Goal: Task Accomplishment & Management: Manage account settings

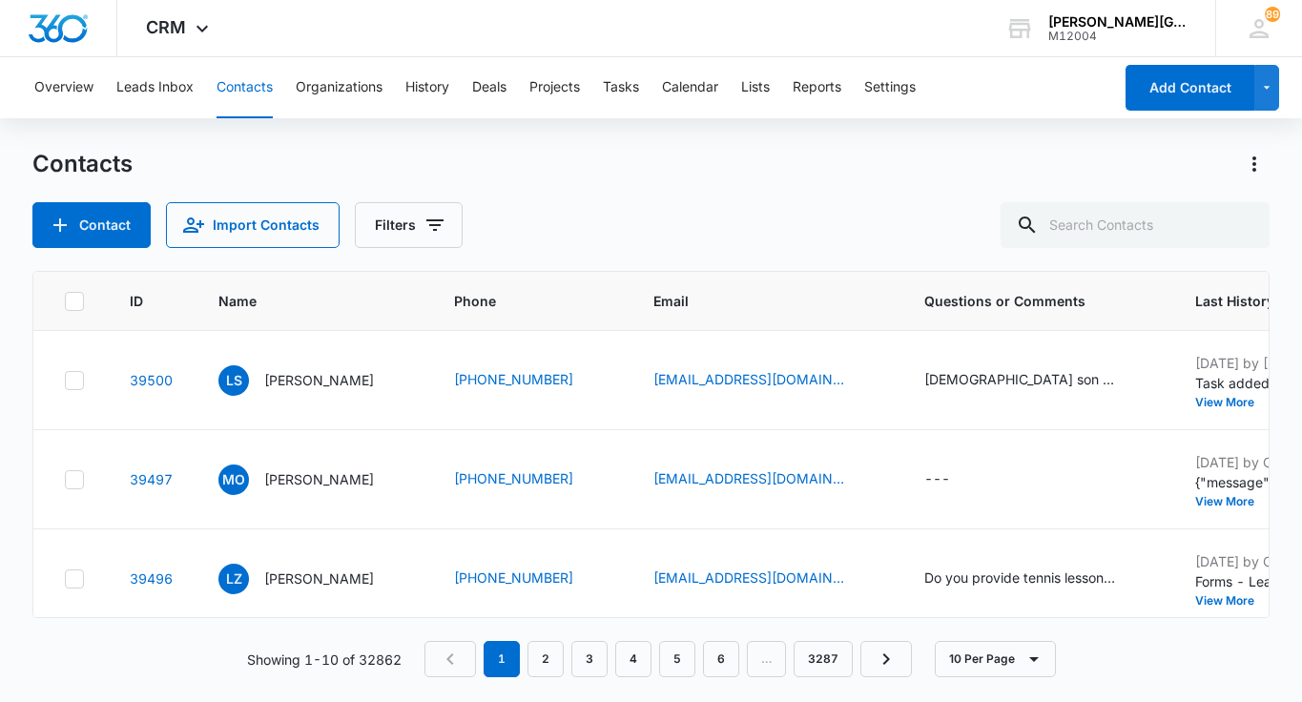
click at [1134, 222] on input "text" at bounding box center [1134, 225] width 269 height 46
type input "sandyning@hotmail.com"
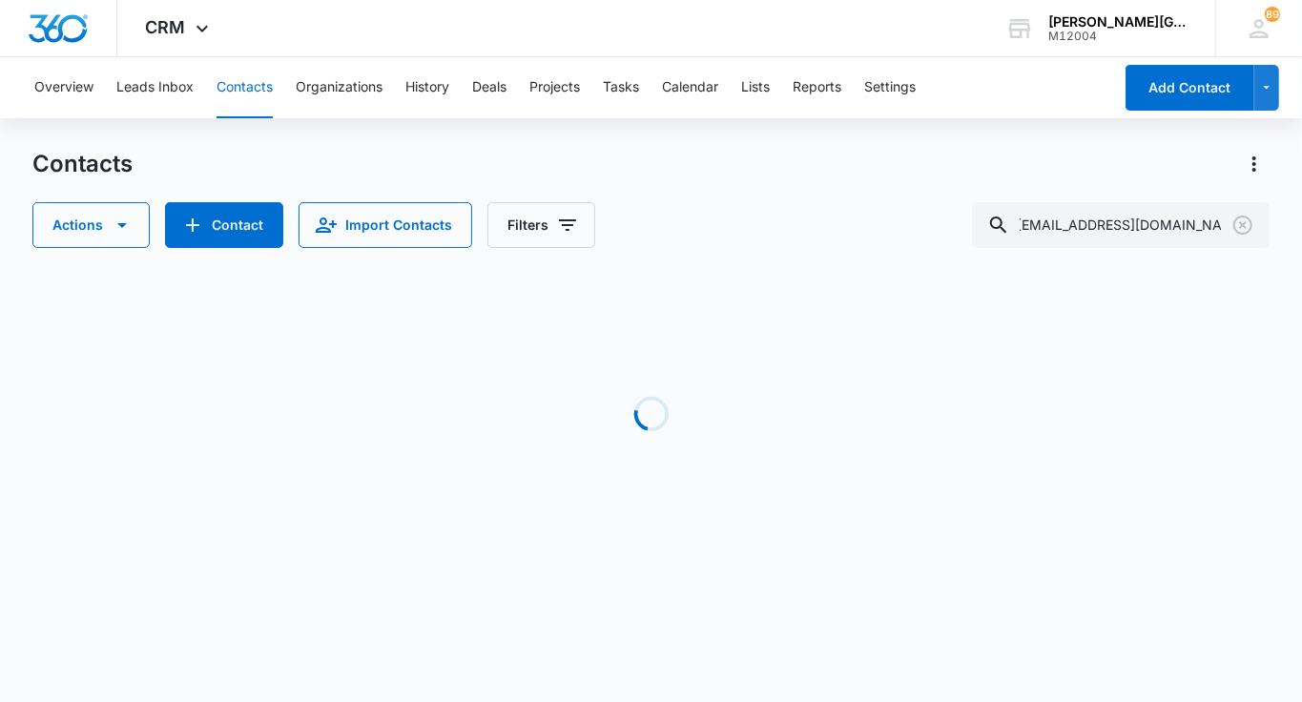
scroll to position [0, 0]
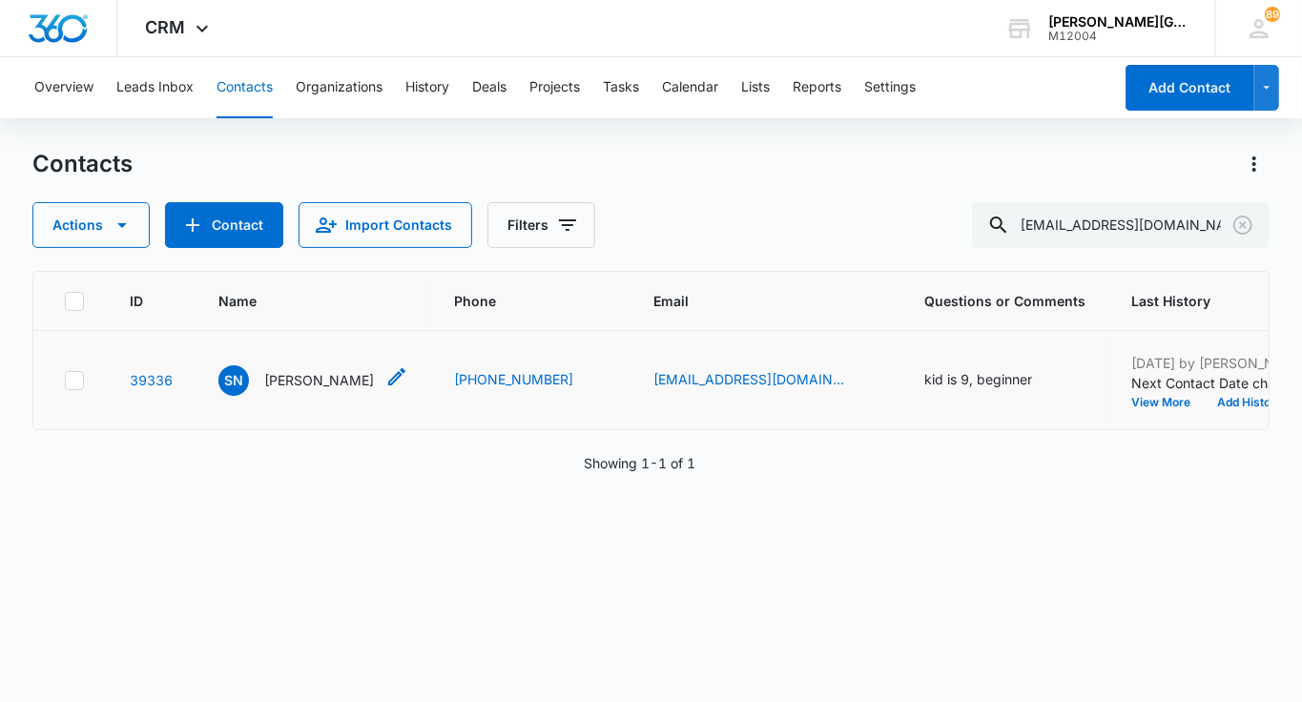
click at [303, 377] on p "Sandy Ning" at bounding box center [319, 380] width 110 height 20
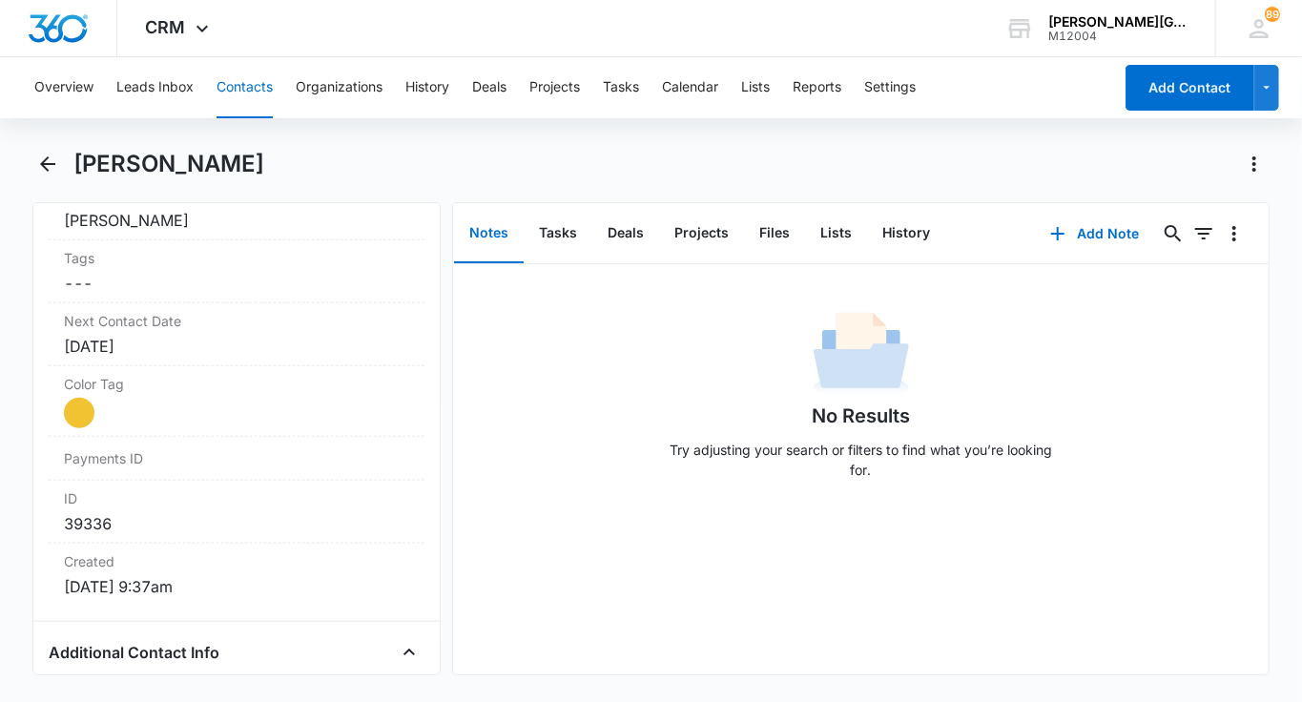
scroll to position [1009, 0]
click at [90, 417] on div at bounding box center [79, 415] width 31 height 31
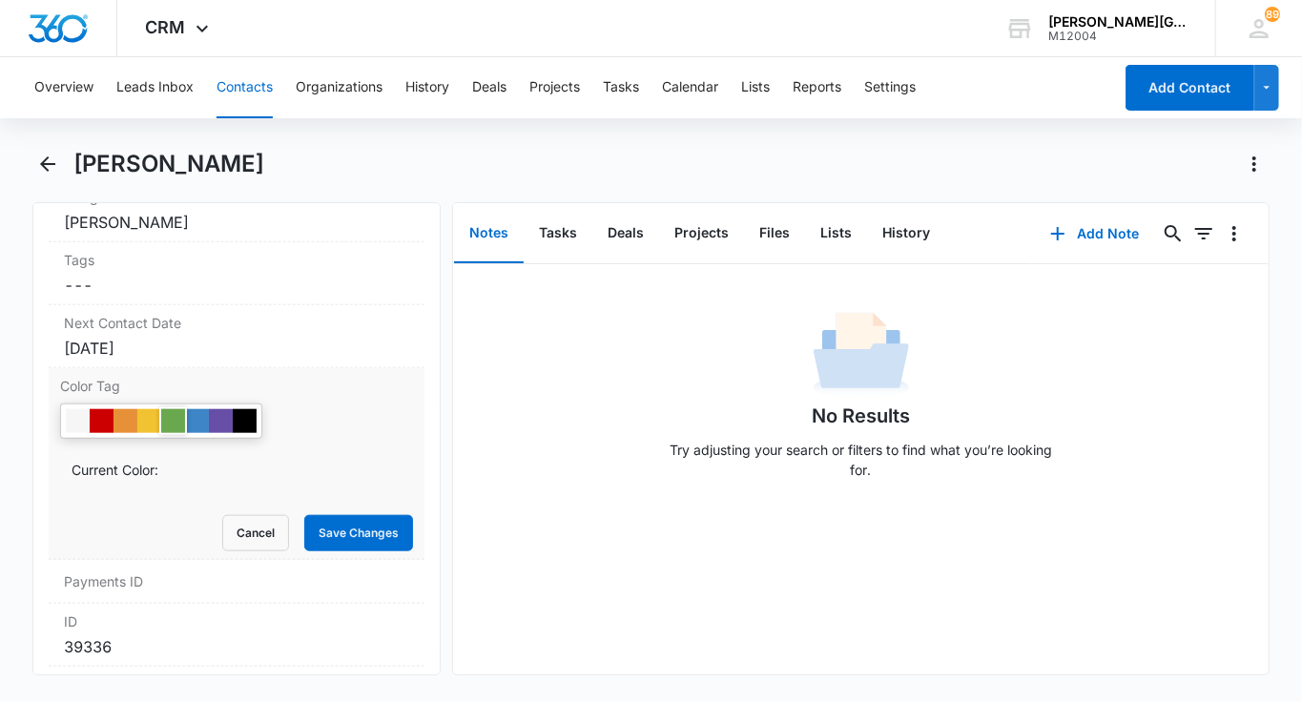
click at [166, 417] on div at bounding box center [173, 421] width 24 height 24
click at [362, 530] on button "Save Changes" at bounding box center [358, 533] width 109 height 36
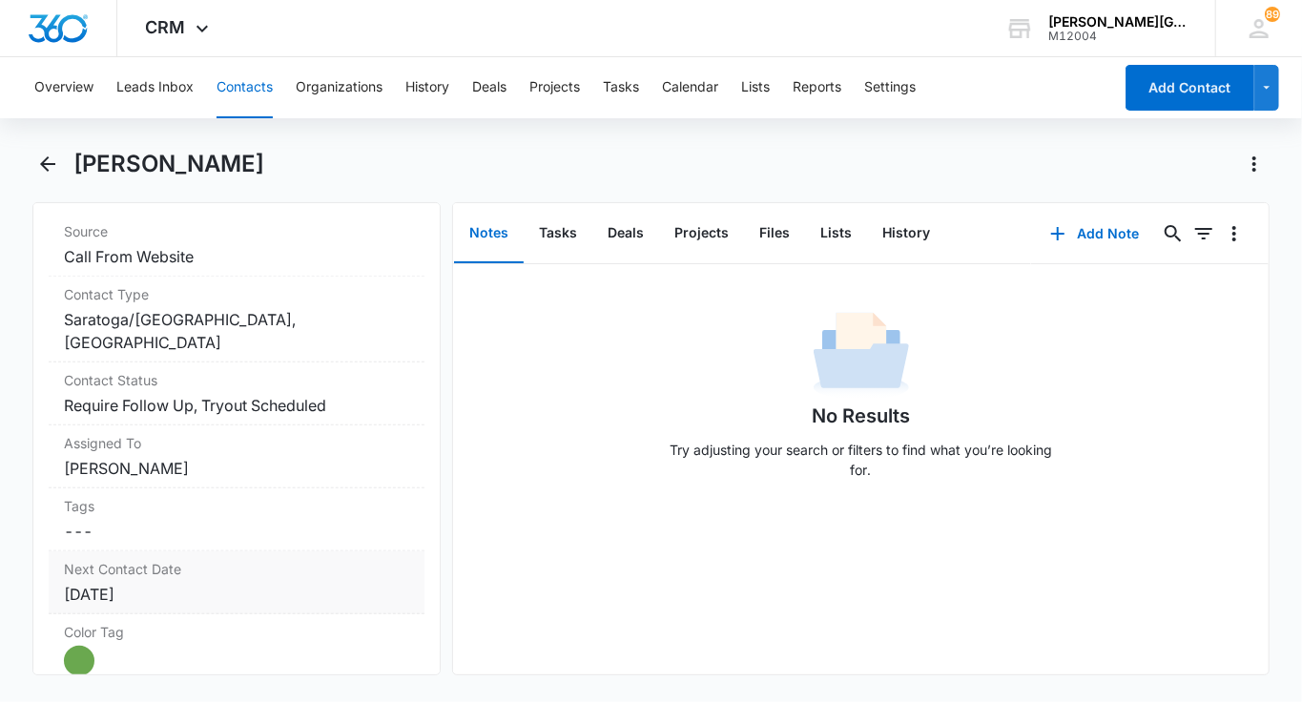
scroll to position [727, 0]
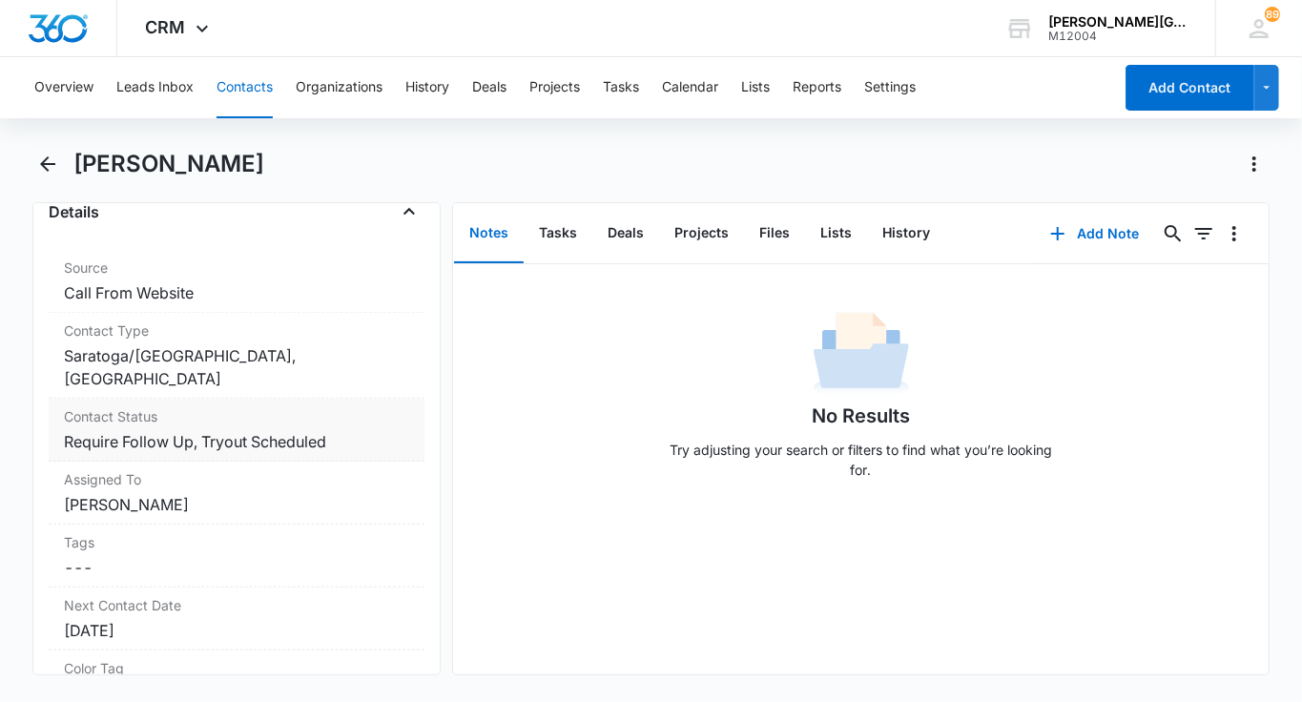
click at [204, 424] on div "Contact Status Cancel Save Changes Require Follow Up, Tryout Scheduled" at bounding box center [237, 430] width 376 height 63
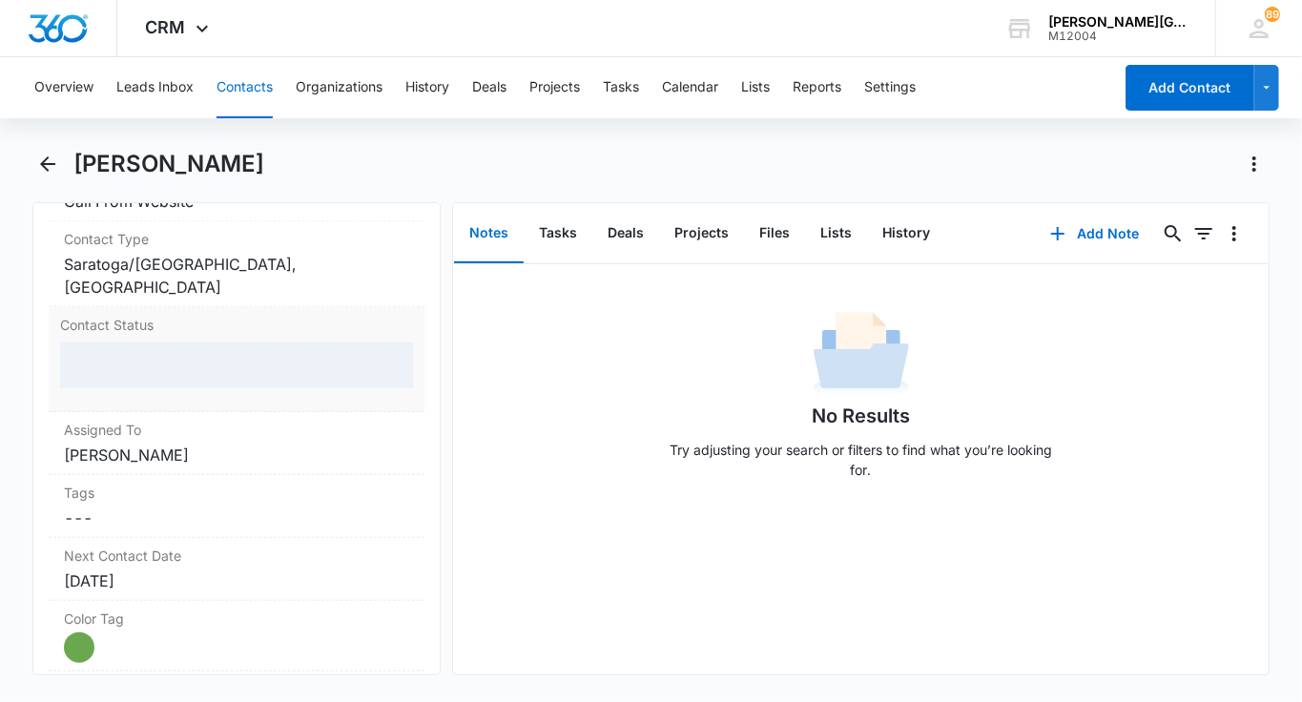
scroll to position [847, 0]
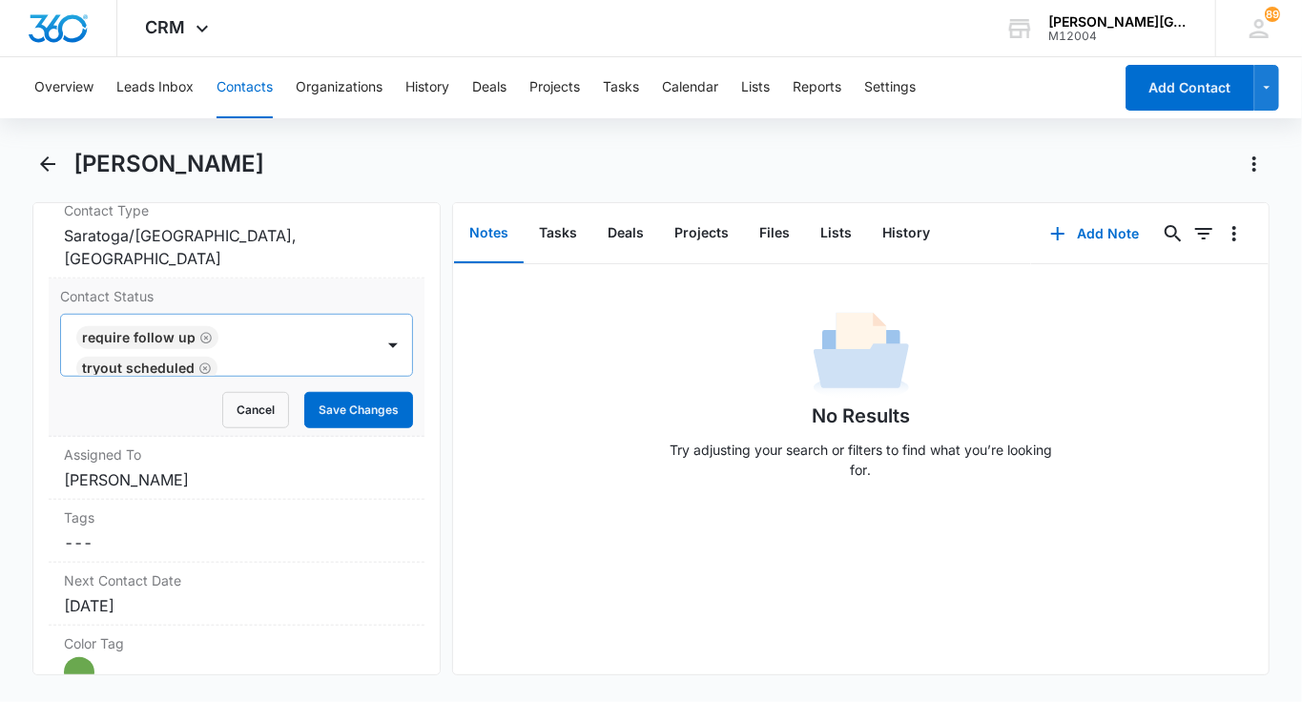
click at [199, 336] on icon "Remove Require Follow Up" at bounding box center [205, 338] width 13 height 14
click at [199, 362] on icon "Remove Tryout Scheduled" at bounding box center [204, 367] width 11 height 11
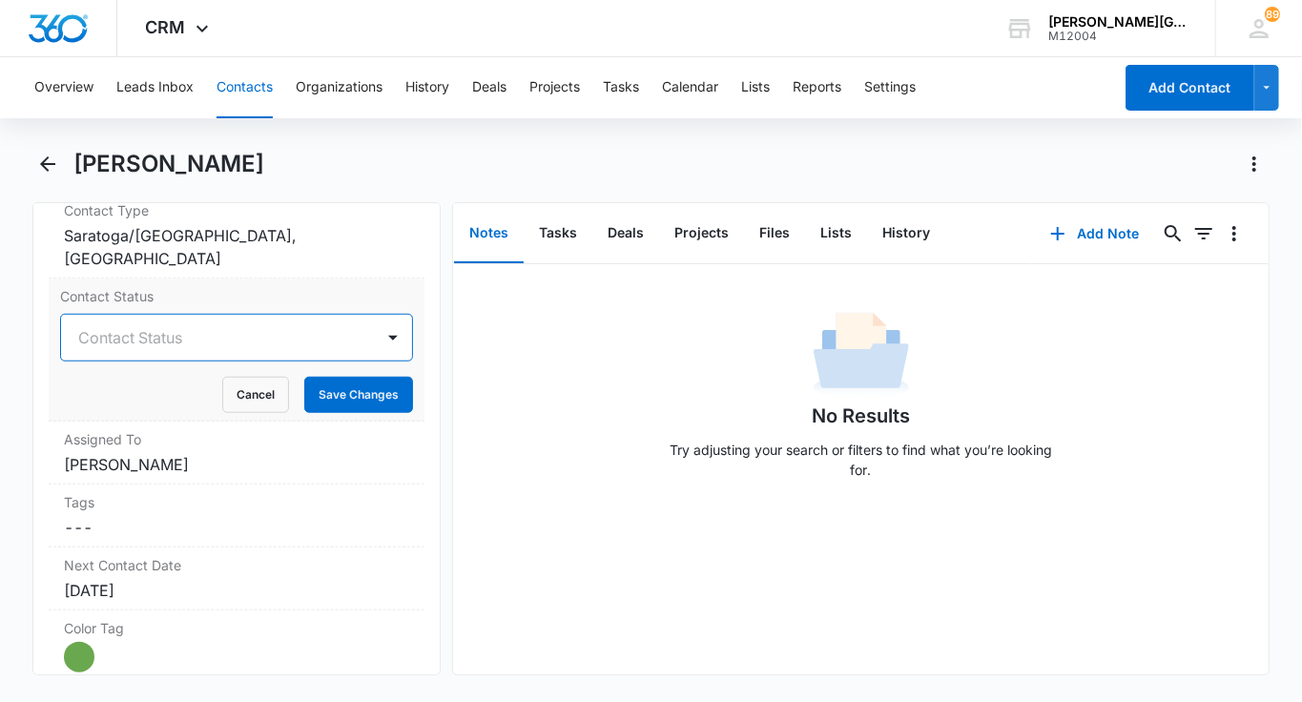
click at [197, 336] on div at bounding box center [213, 337] width 271 height 27
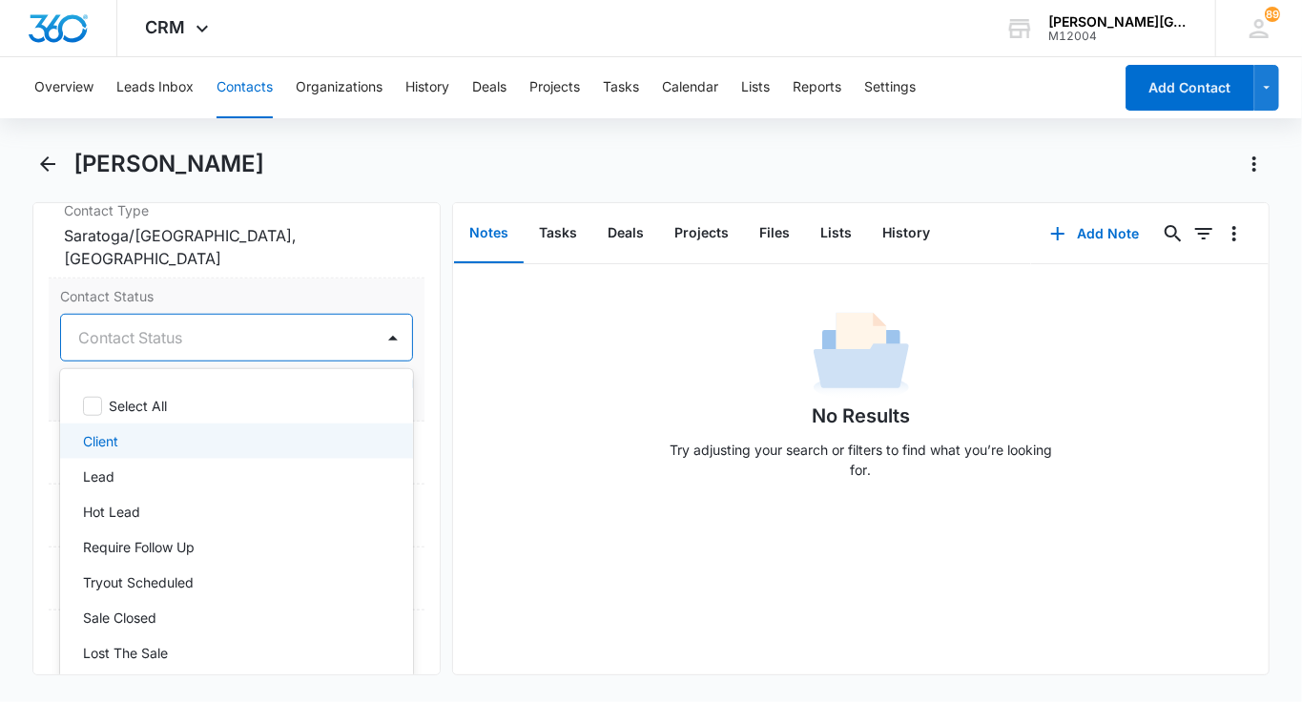
click at [159, 423] on div "Client" at bounding box center [236, 440] width 353 height 35
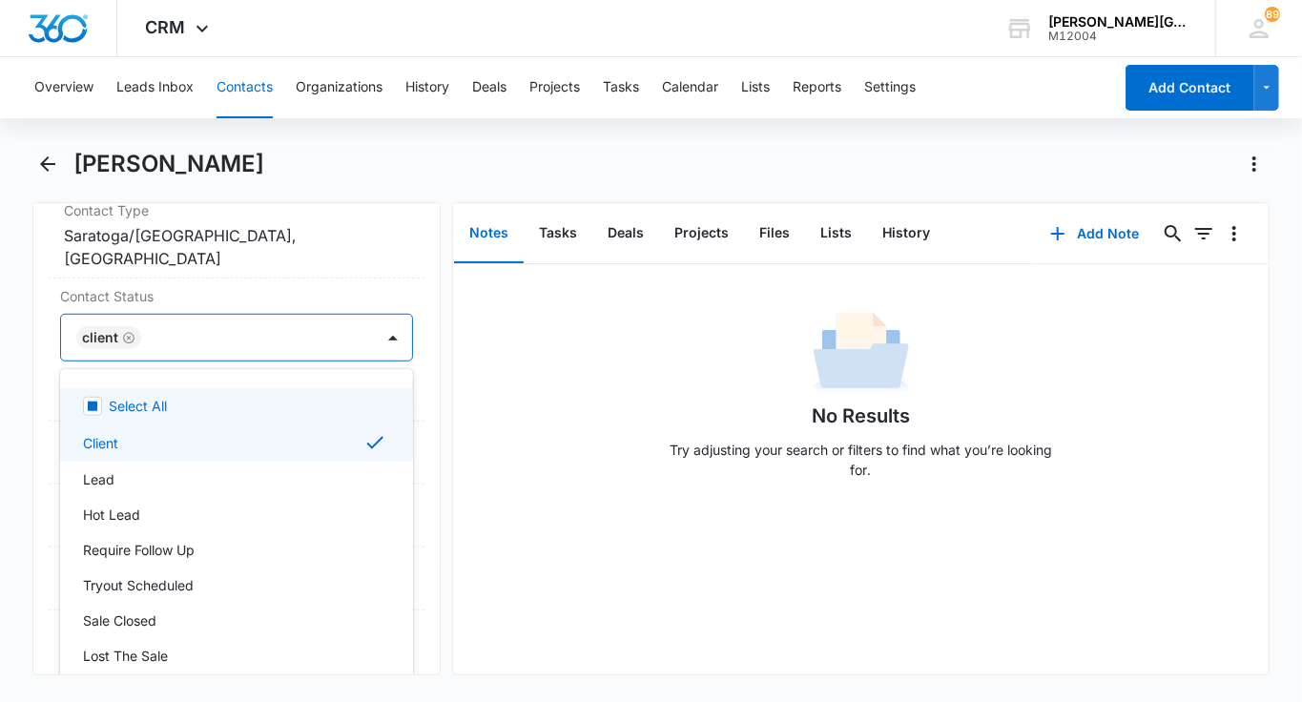
click at [363, 348] on div "Client" at bounding box center [217, 338] width 313 height 46
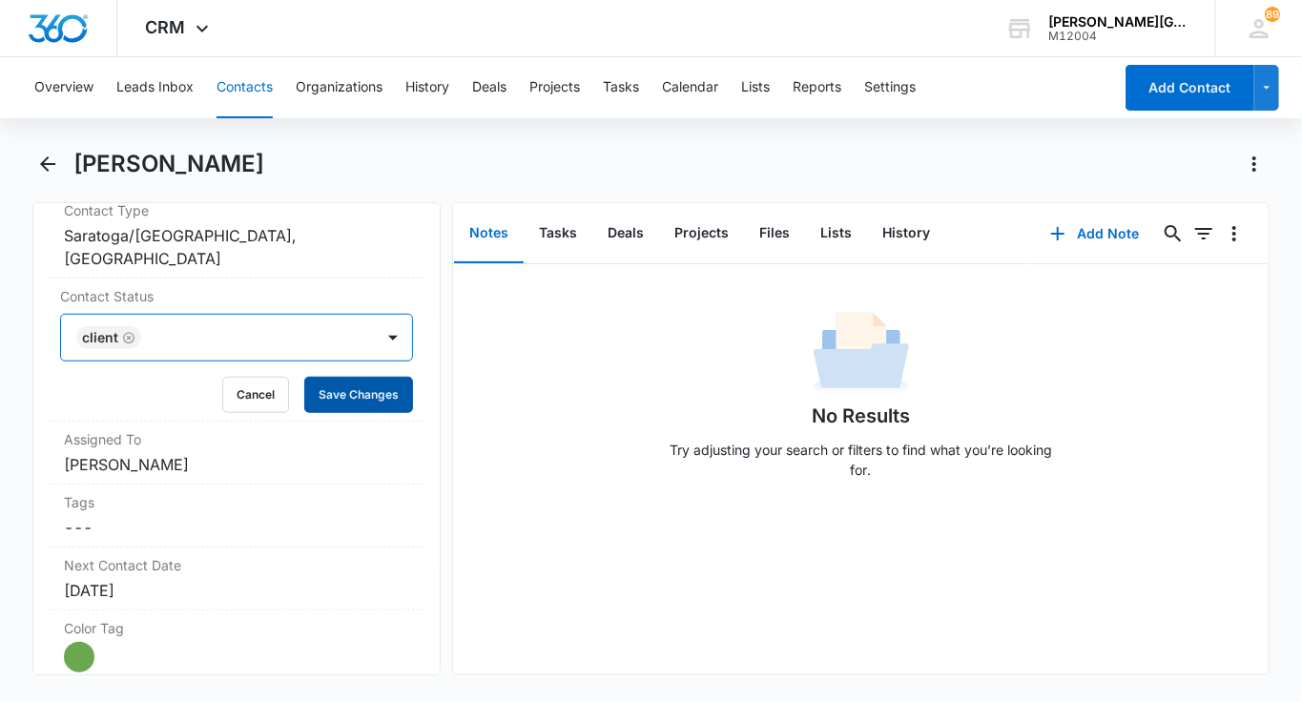
click at [363, 397] on button "Save Changes" at bounding box center [358, 395] width 109 height 36
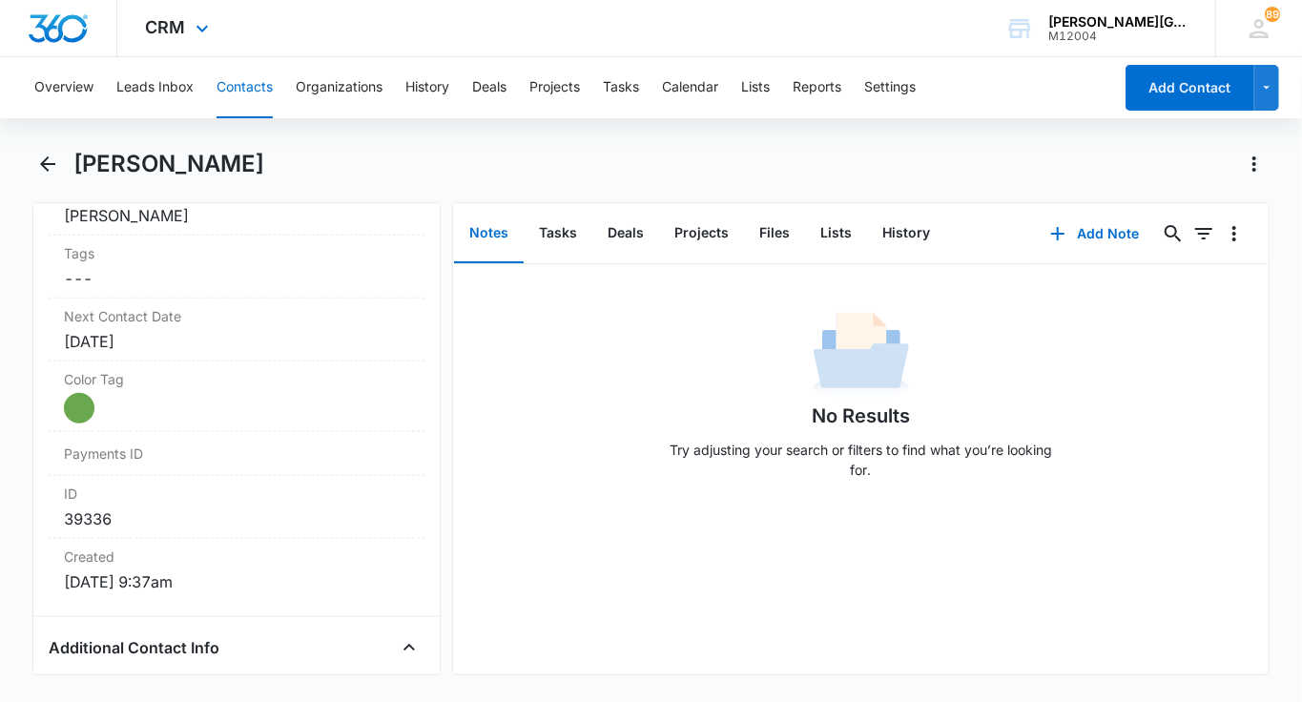
scroll to position [1005, 0]
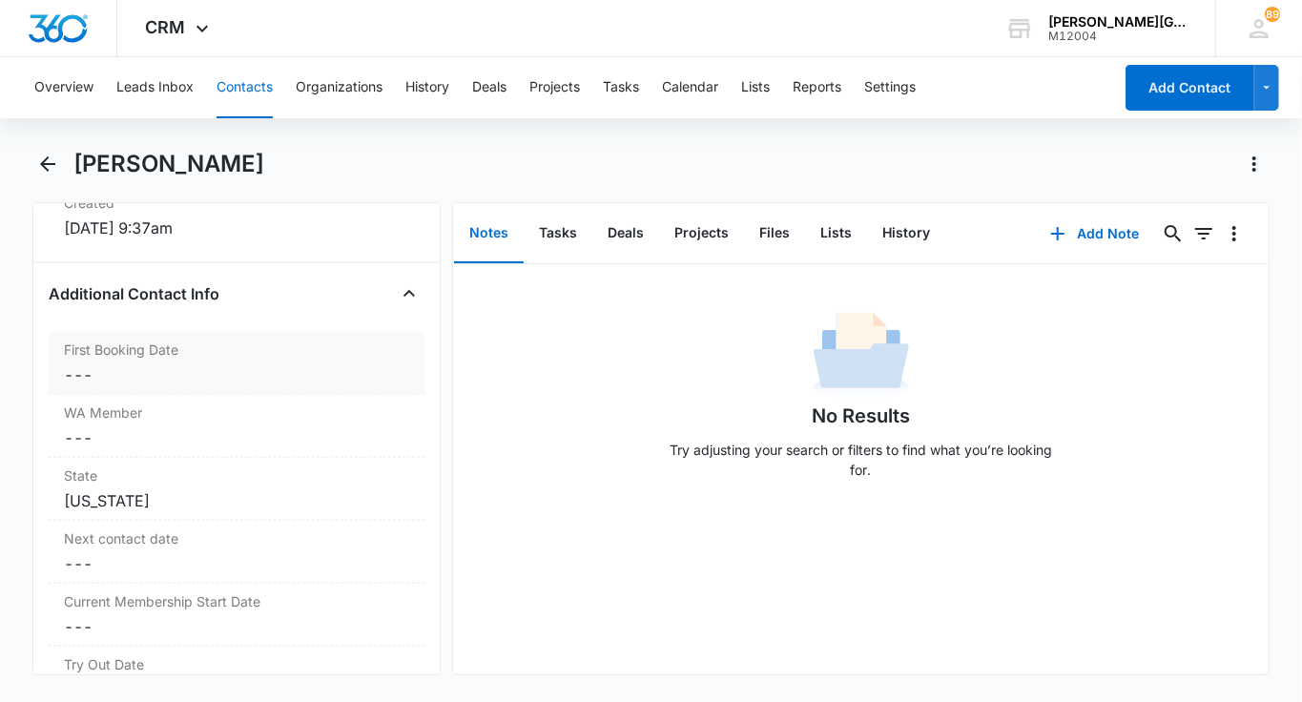
click at [159, 347] on label "First Booking Date" at bounding box center [236, 350] width 345 height 20
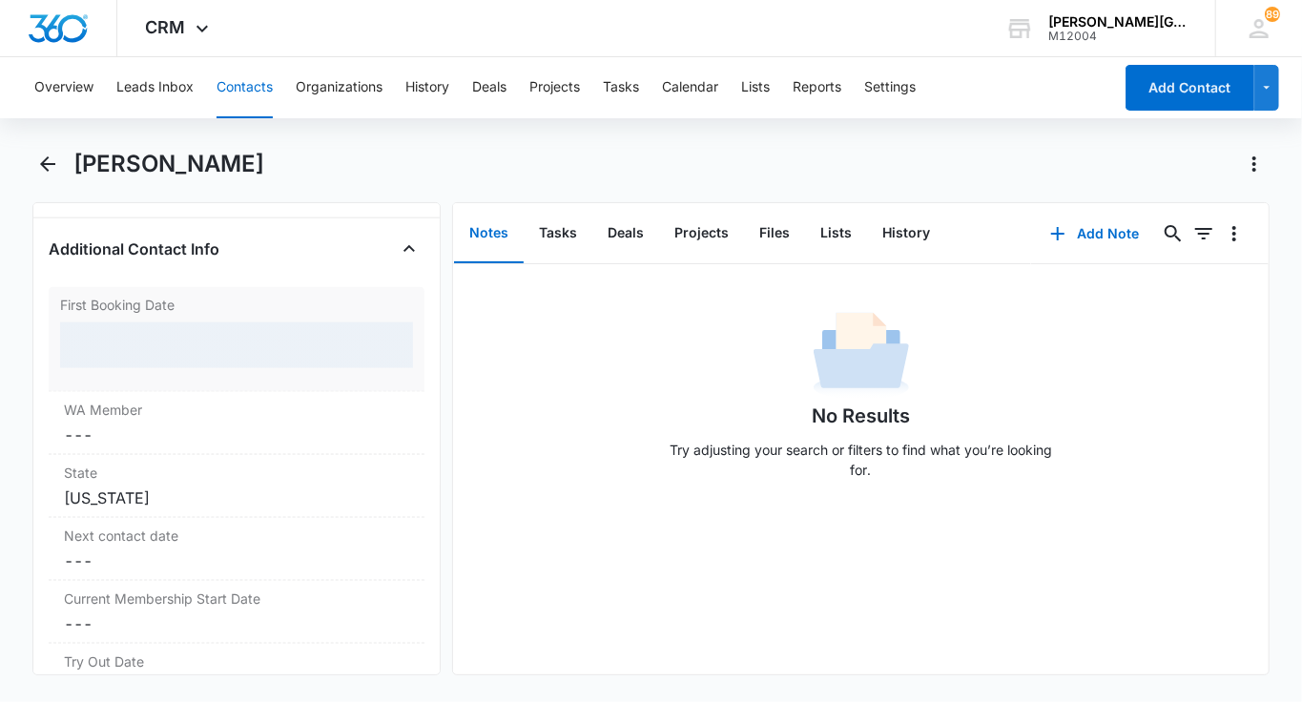
scroll to position [1415, 0]
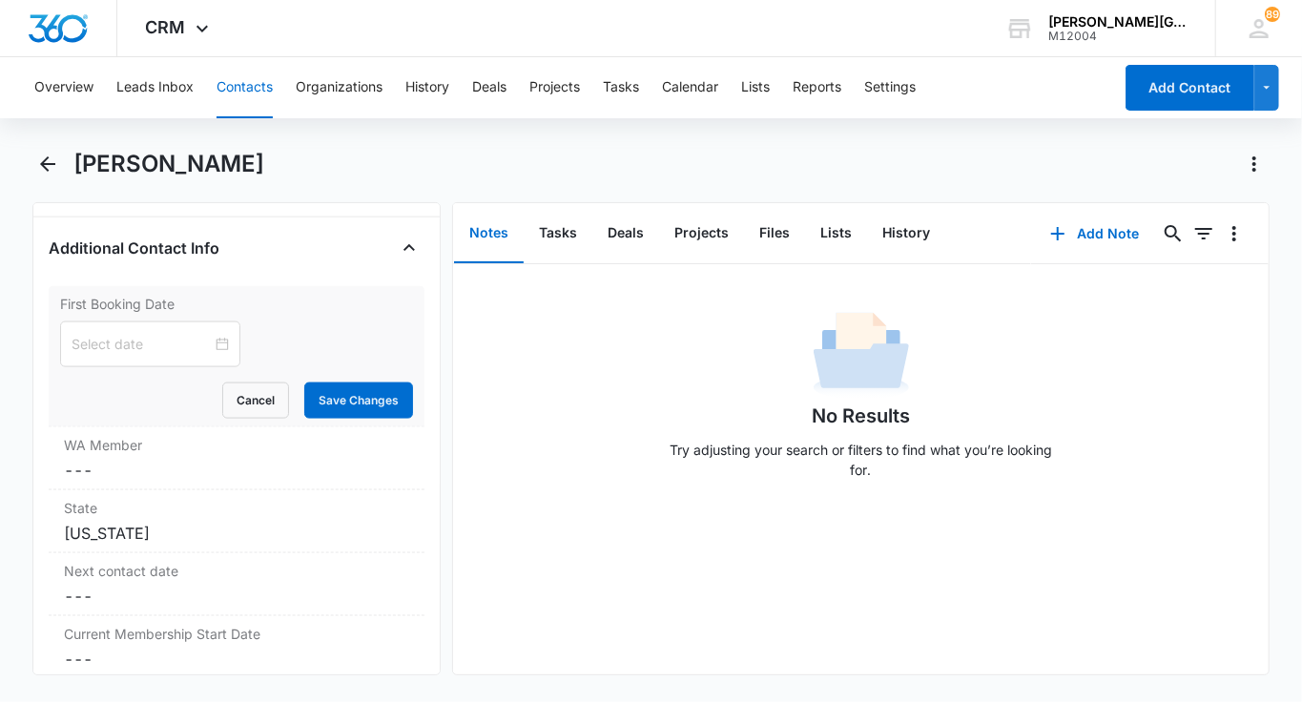
click at [159, 347] on input at bounding box center [142, 344] width 140 height 21
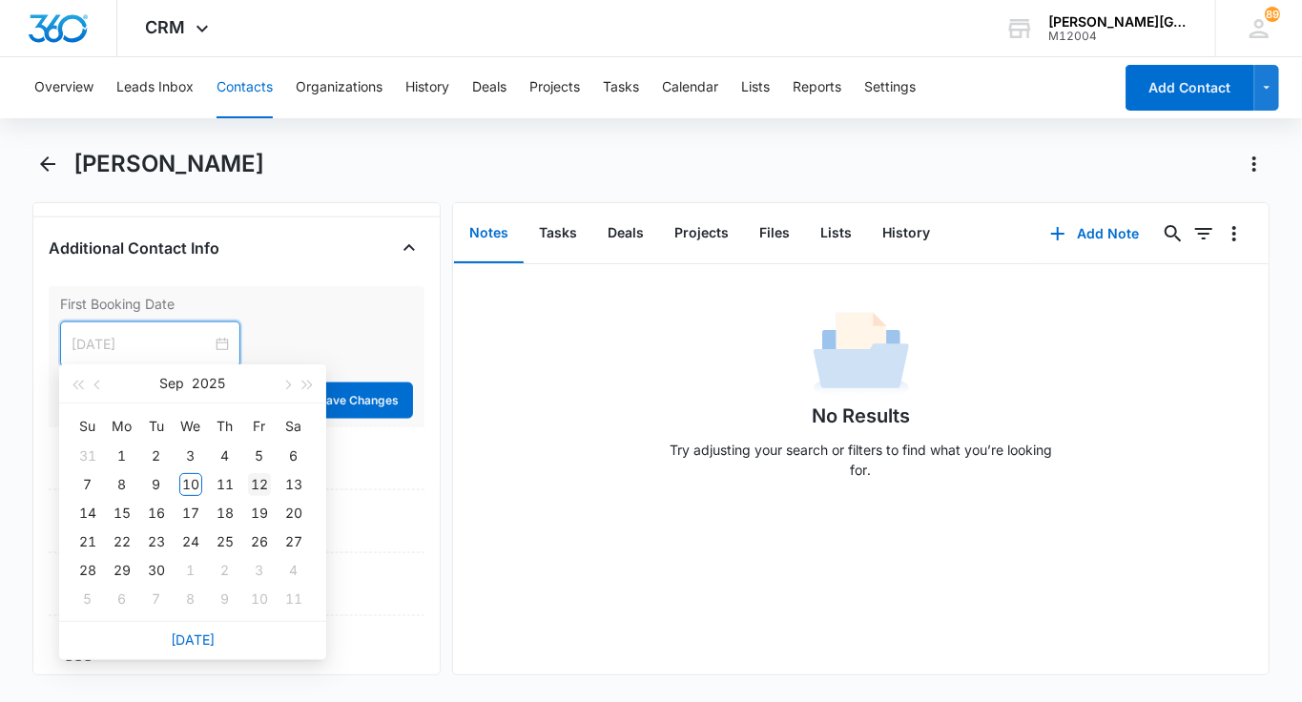
type input "Sep 12, 2025"
click at [255, 480] on div "12" at bounding box center [259, 484] width 23 height 23
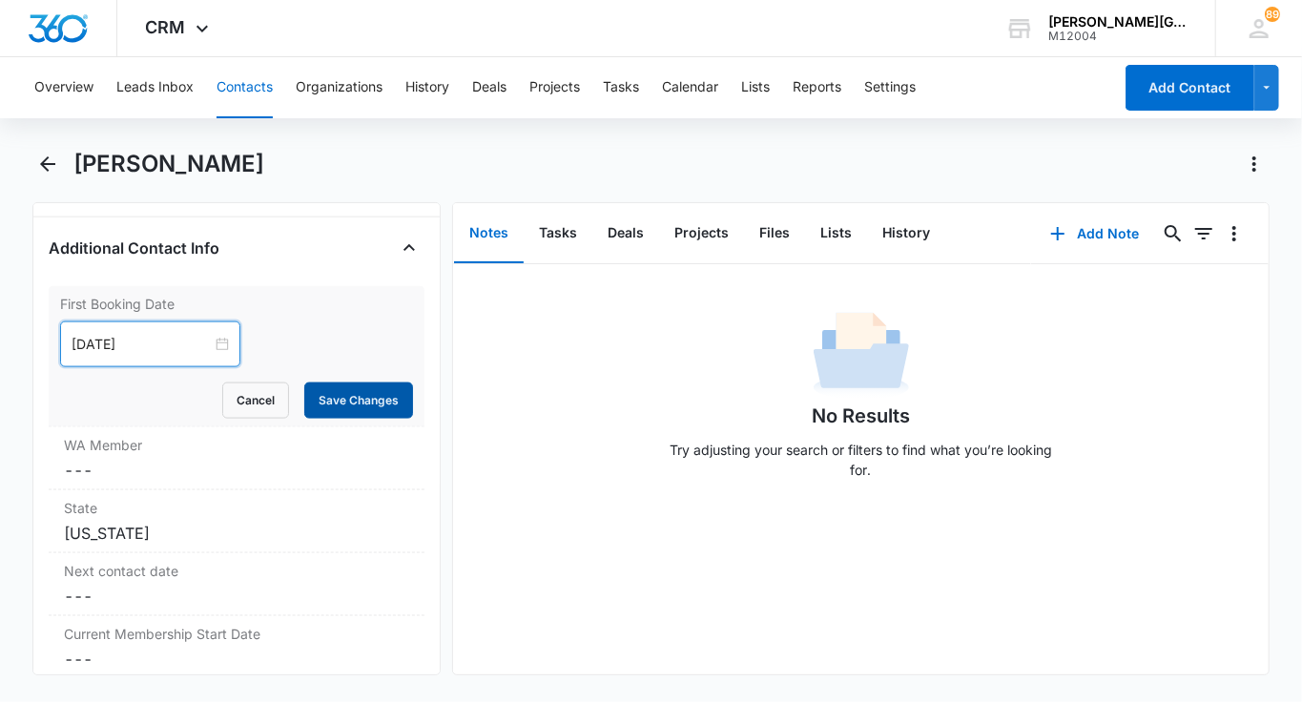
click at [343, 390] on button "Save Changes" at bounding box center [358, 400] width 109 height 36
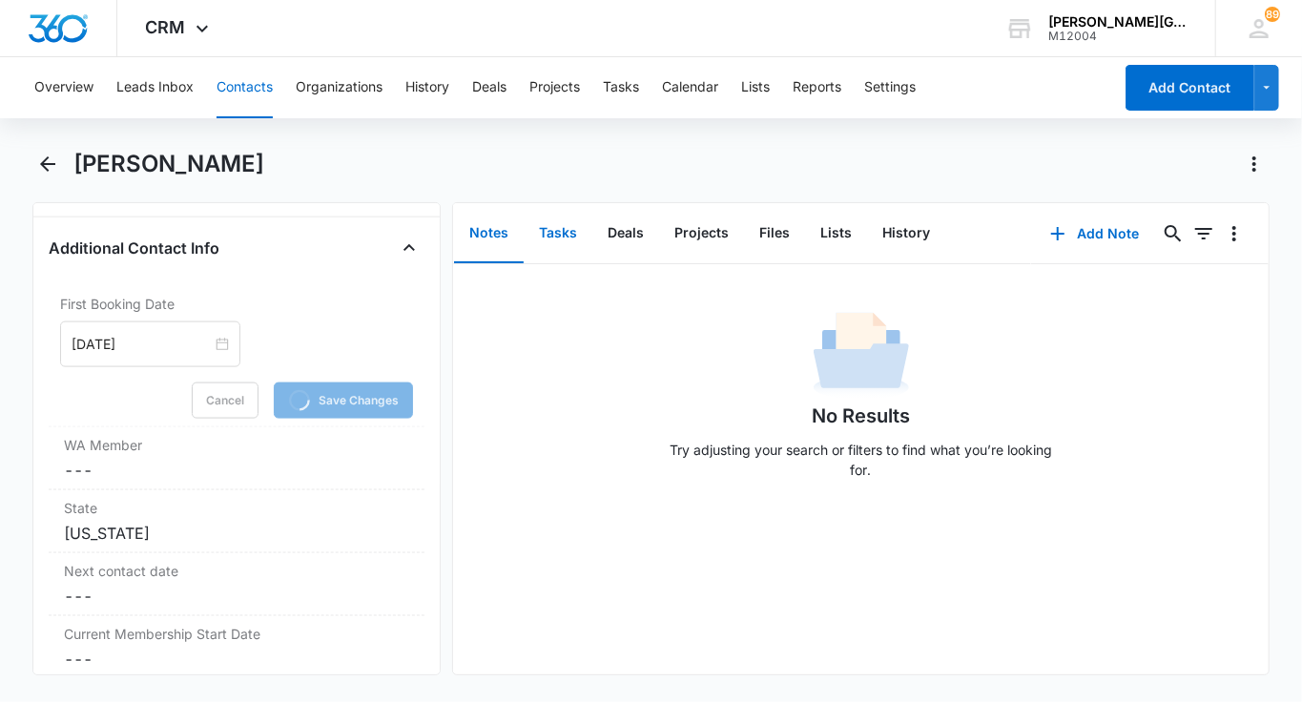
click at [550, 251] on button "Tasks" at bounding box center [558, 233] width 69 height 59
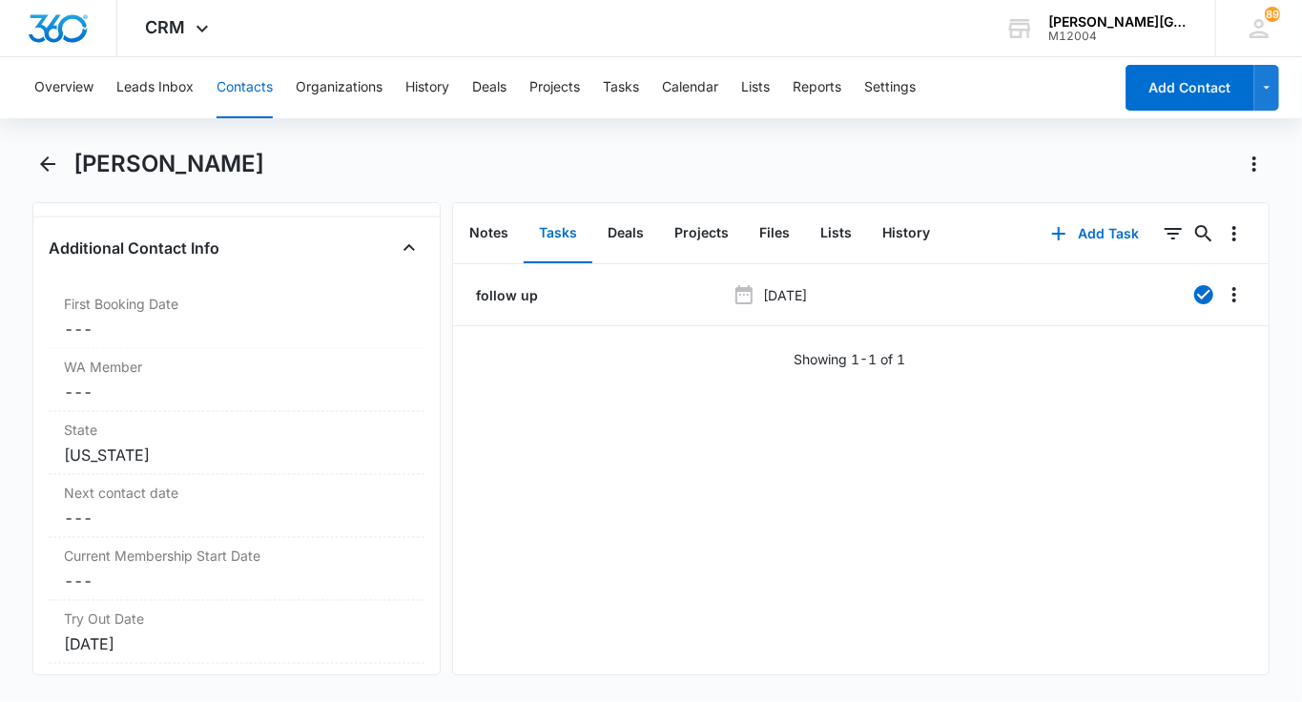
click at [234, 87] on button "Contacts" at bounding box center [244, 87] width 56 height 61
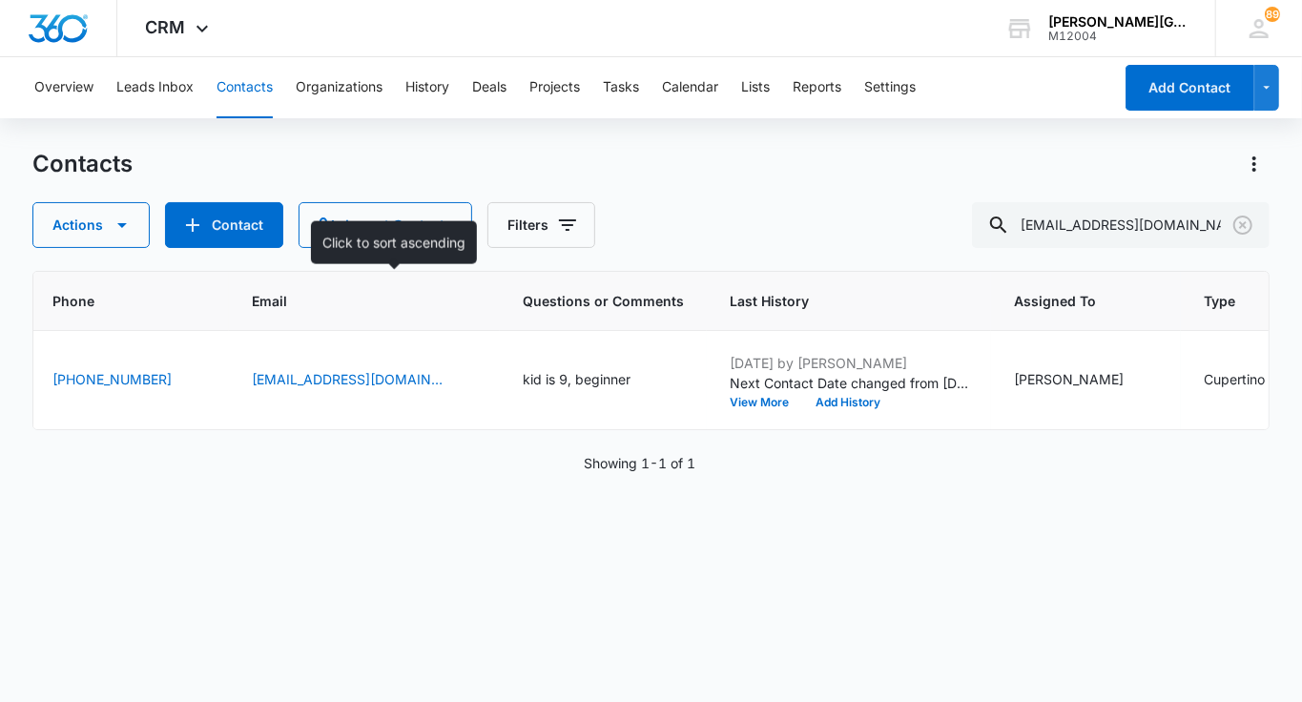
scroll to position [0, 768]
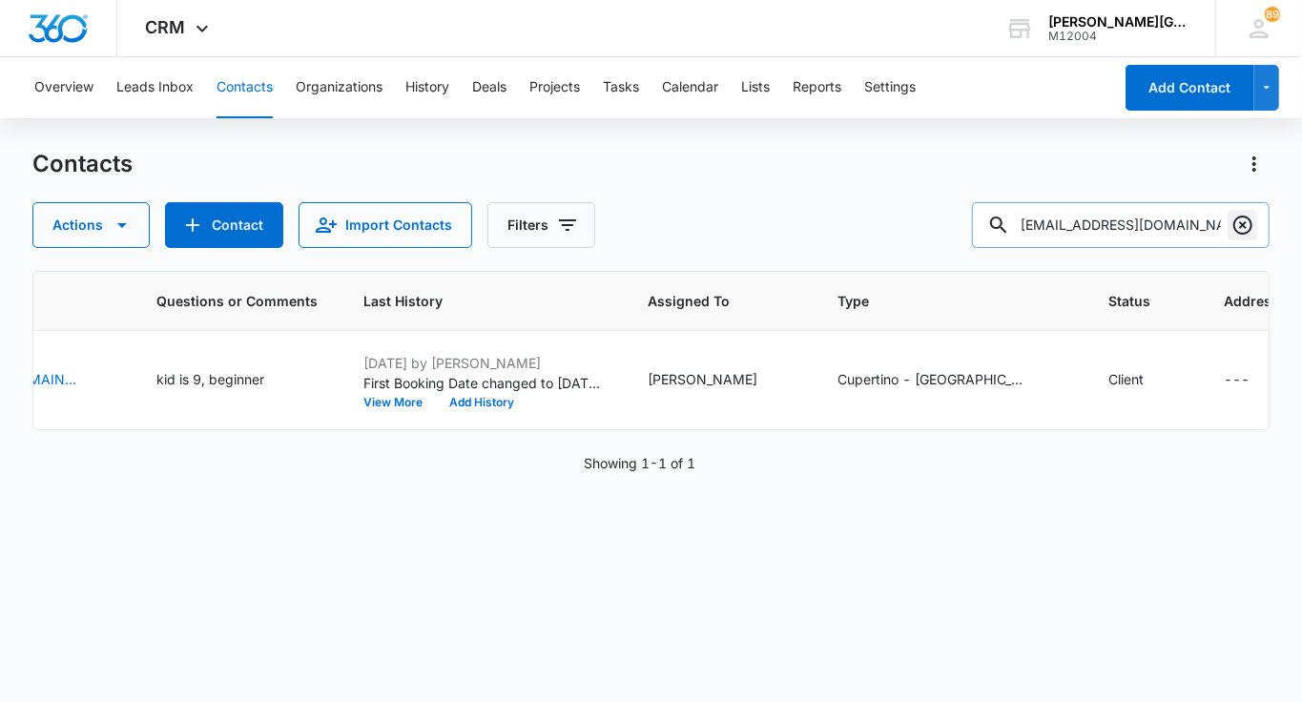
click at [1237, 223] on icon "Clear" at bounding box center [1242, 225] width 23 height 23
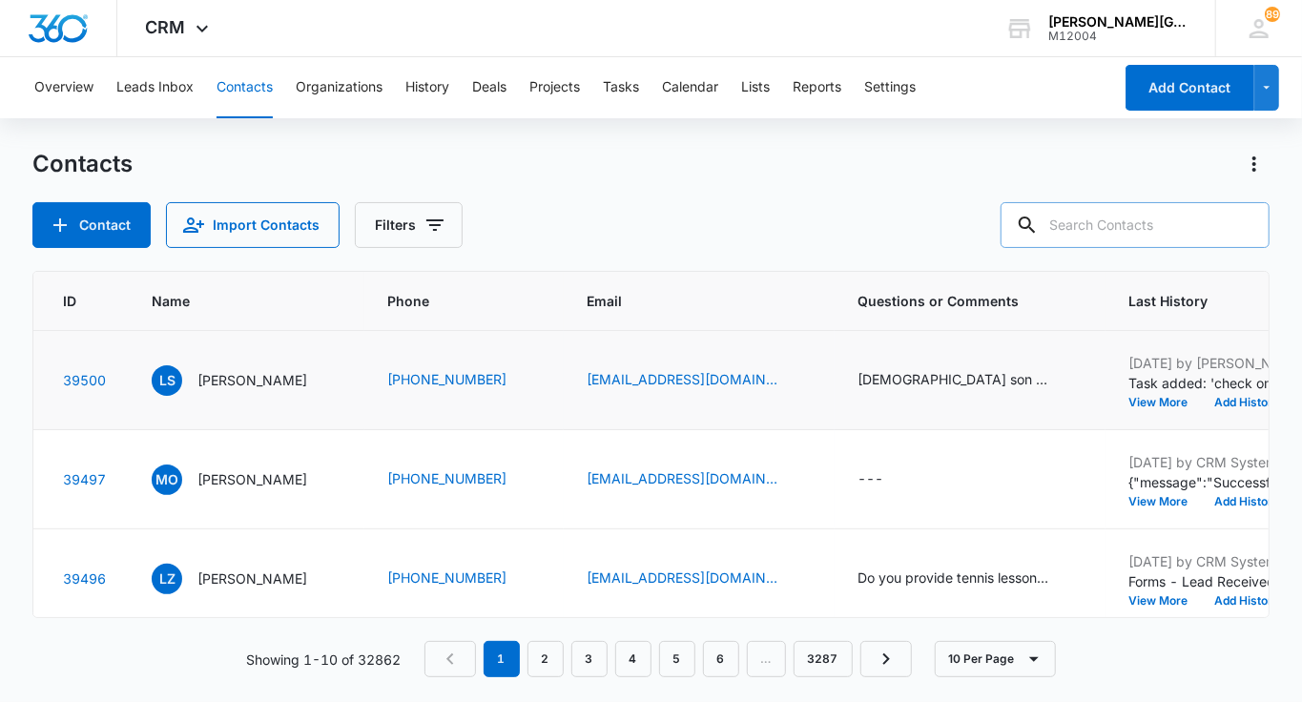
scroll to position [0, 0]
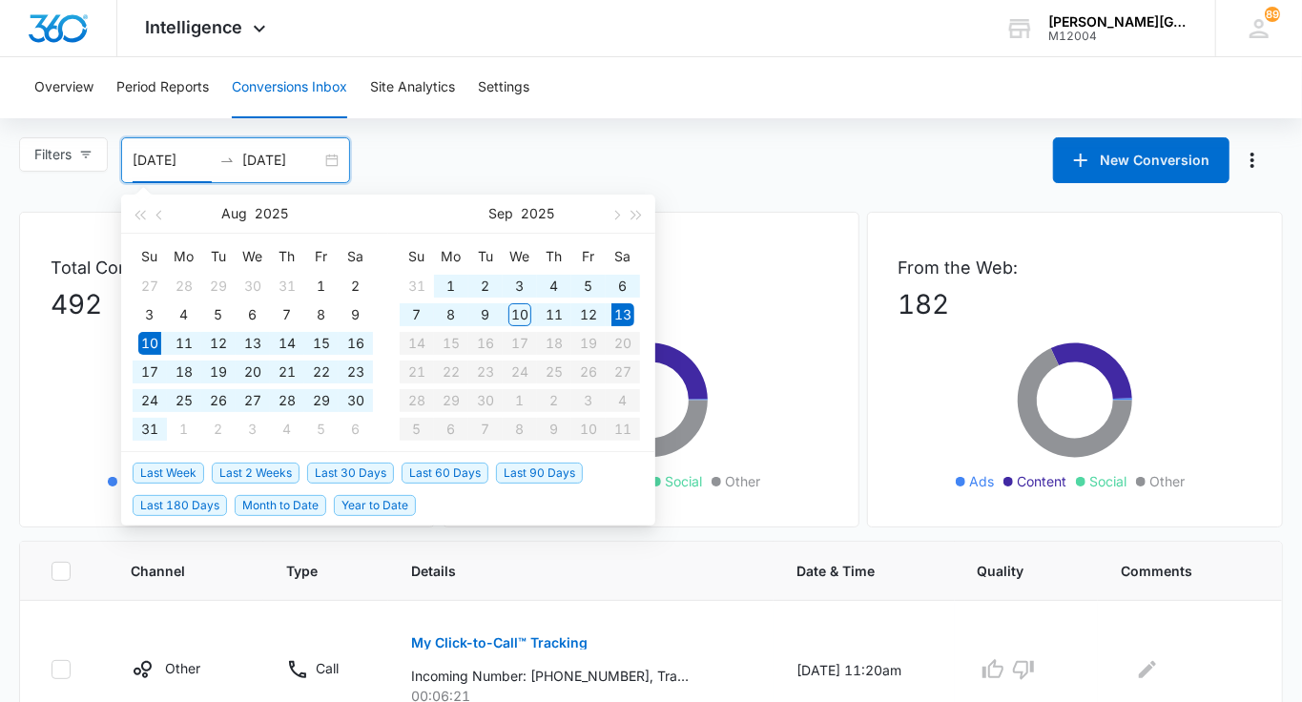
click at [308, 162] on input "[DATE]" at bounding box center [281, 160] width 79 height 21
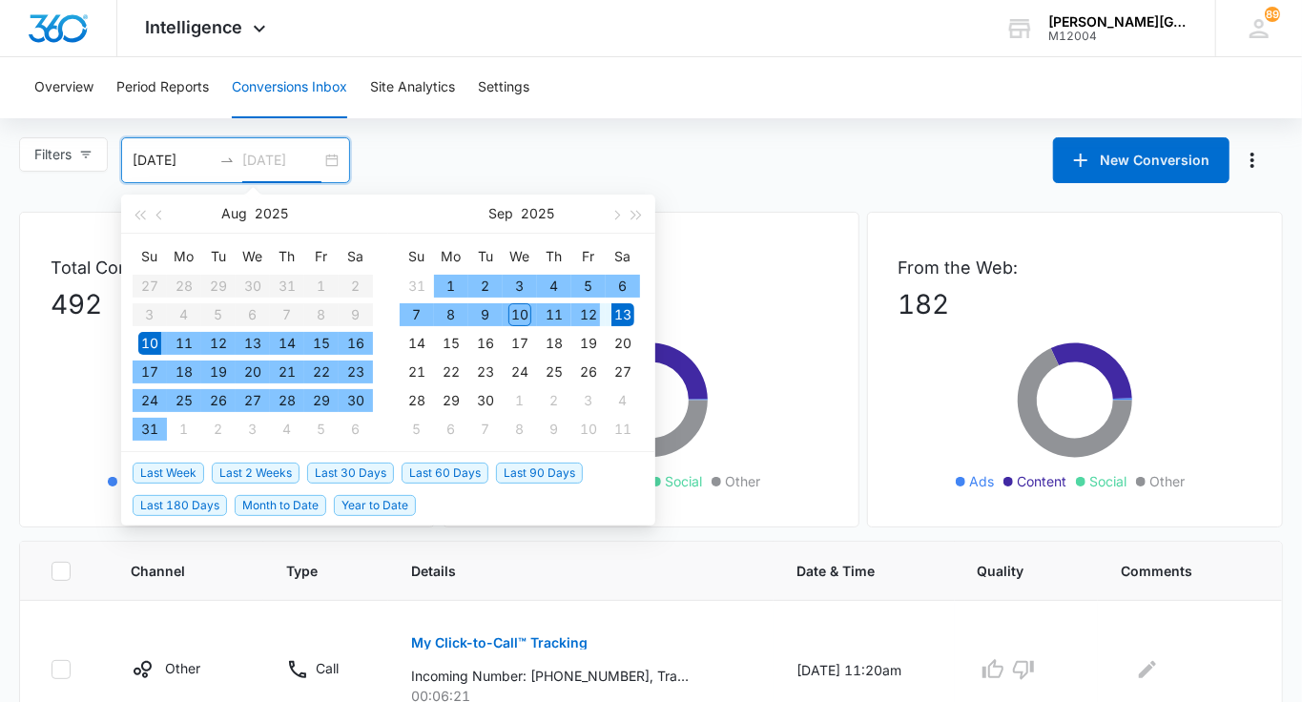
click at [587, 318] on div "12" at bounding box center [588, 314] width 23 height 23
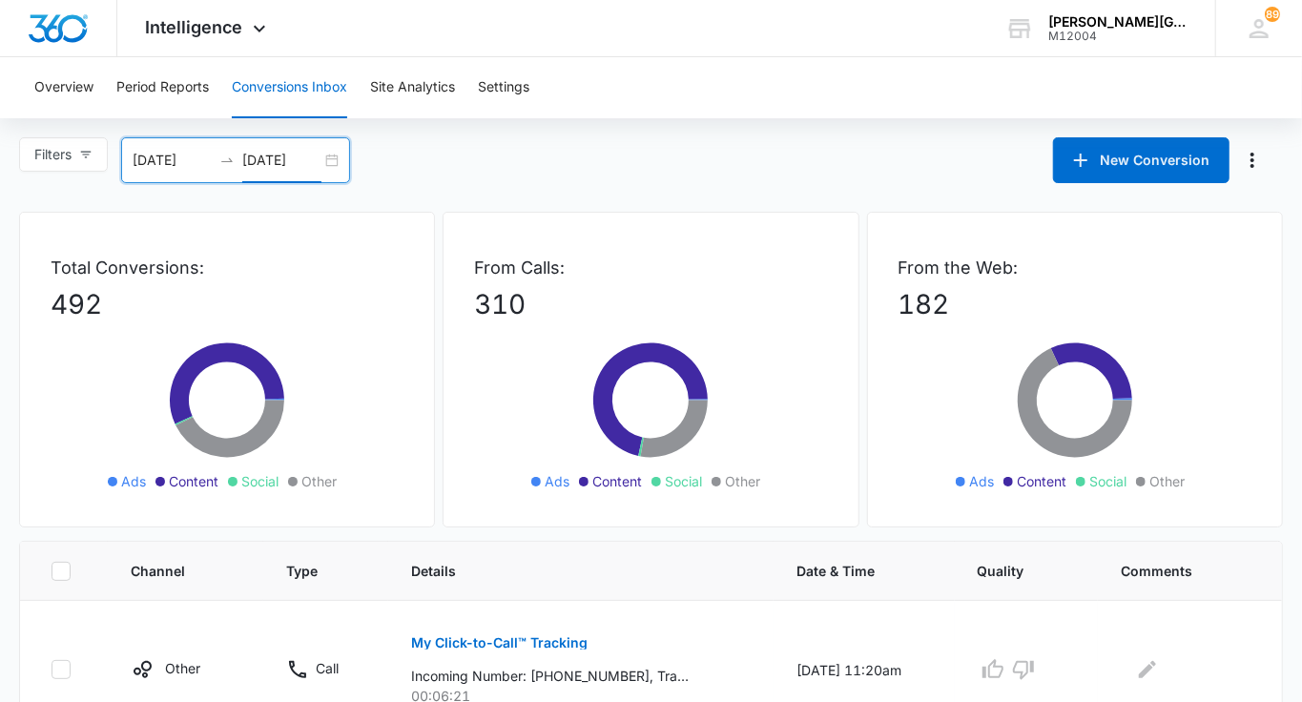
click at [303, 155] on input "[DATE]" at bounding box center [281, 160] width 79 height 21
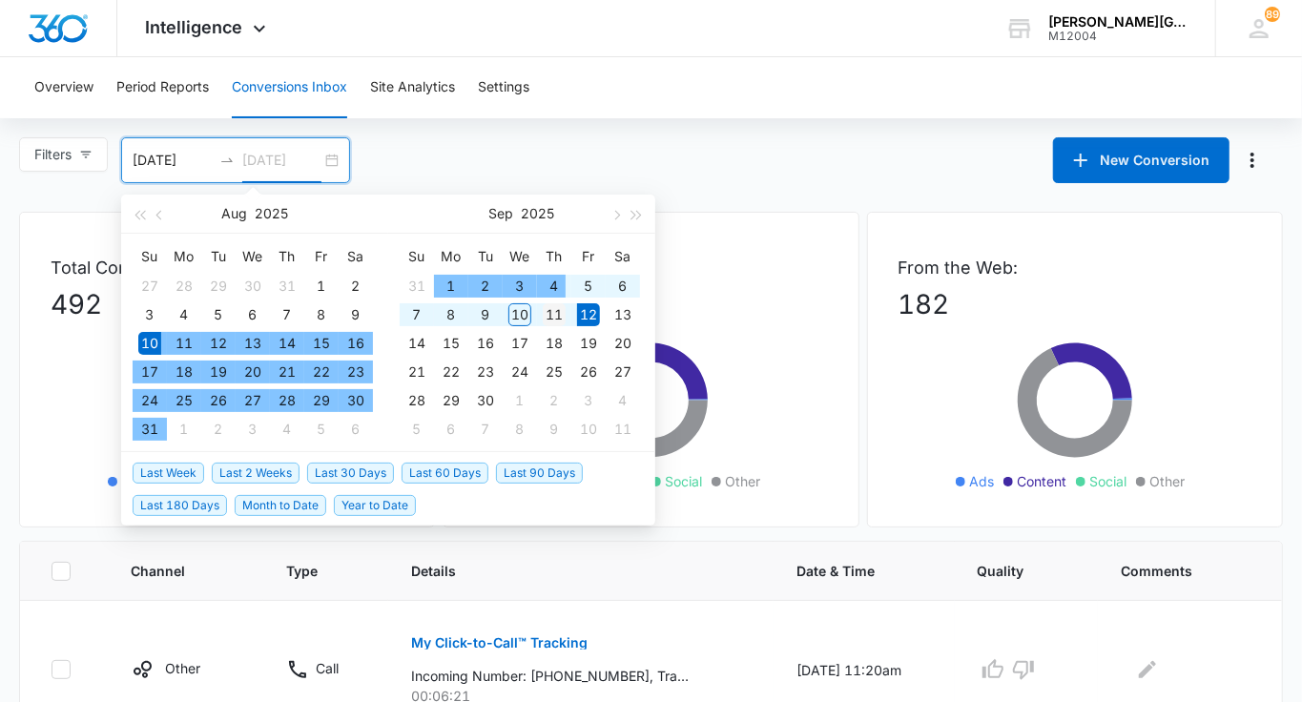
type input "[DATE]"
click at [554, 313] on div "11" at bounding box center [554, 314] width 23 height 23
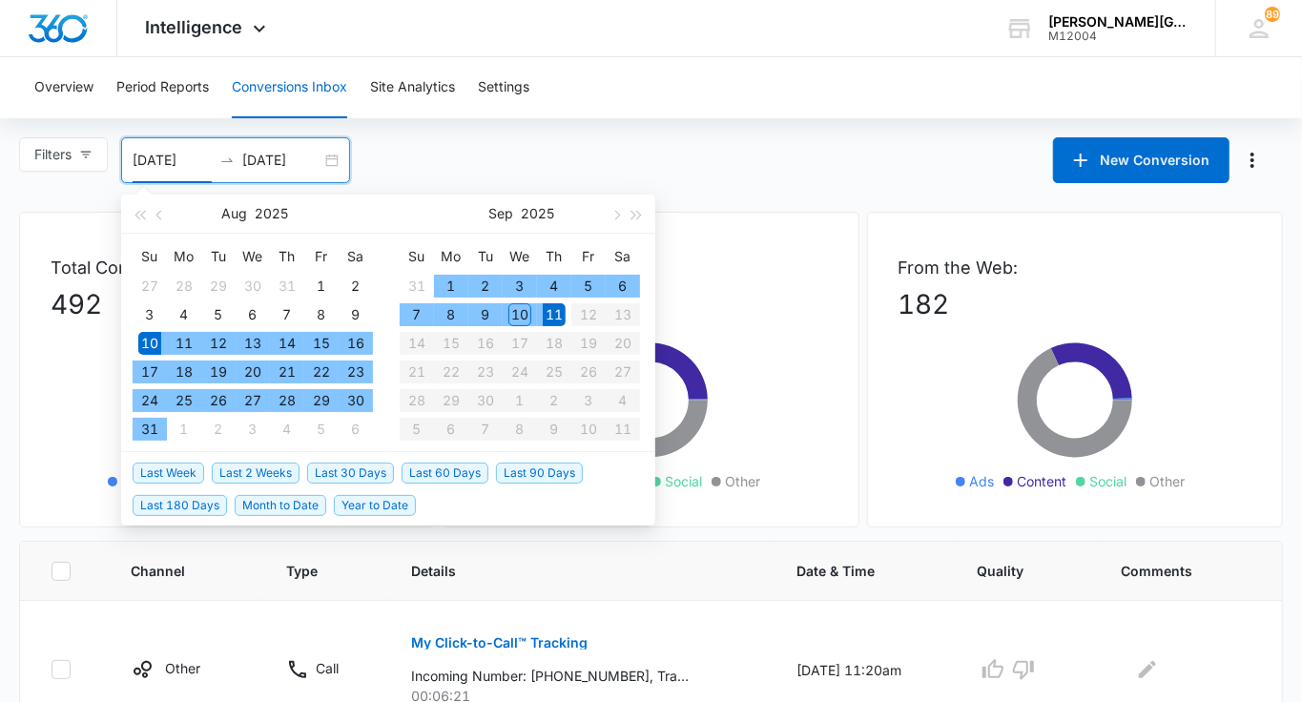
type input "[DATE]"
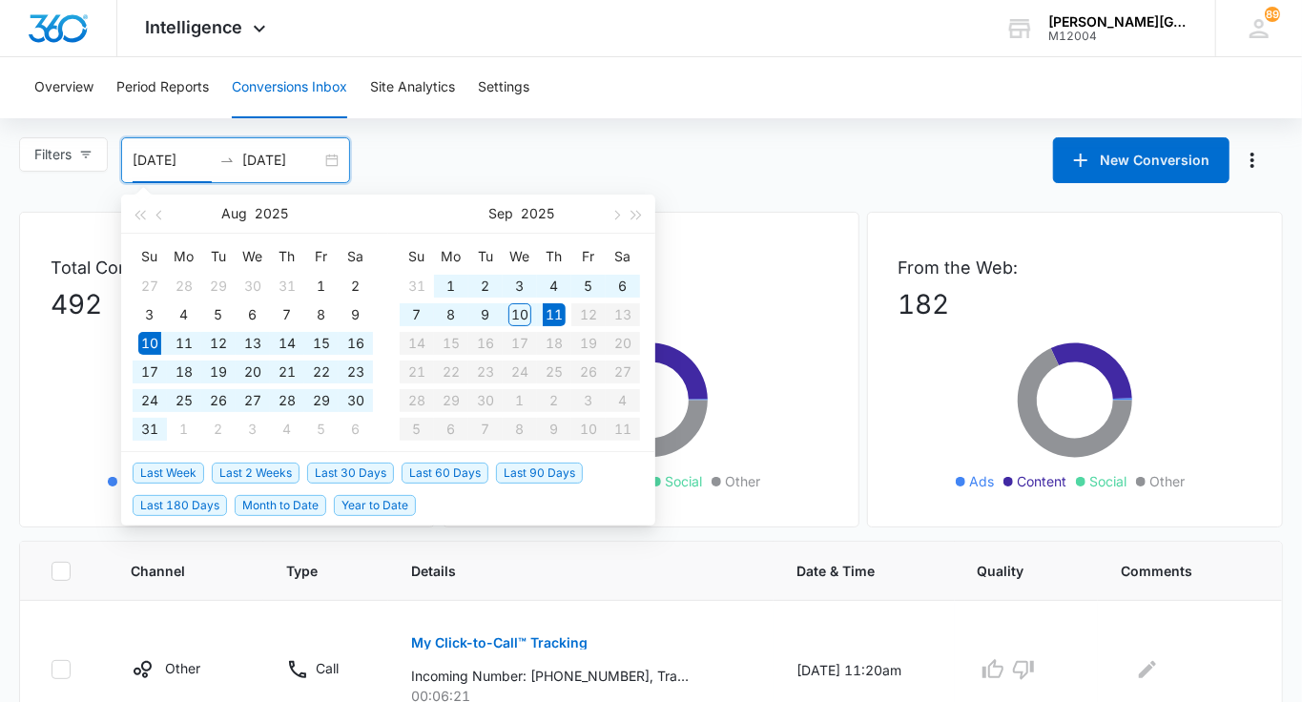
click at [736, 75] on div "Overview Period Reports Conversions Inbox Site Analytics Settings" at bounding box center [651, 87] width 1256 height 61
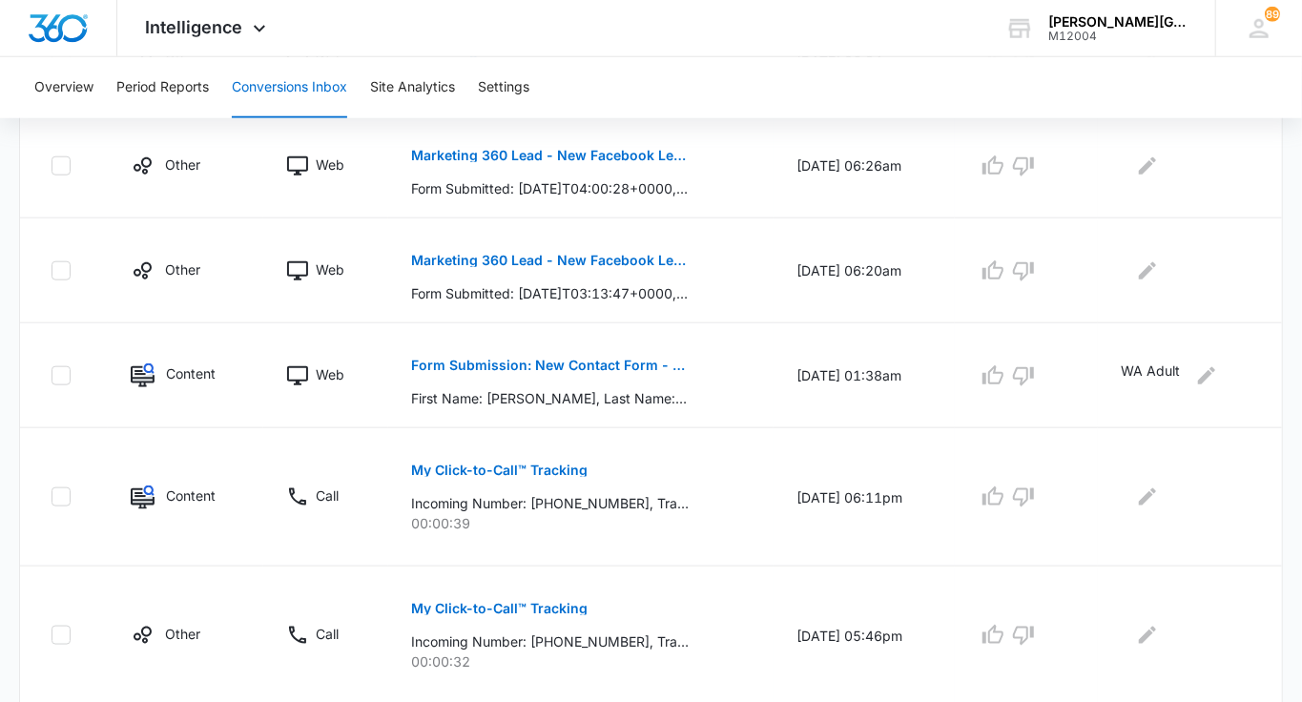
scroll to position [1203, 0]
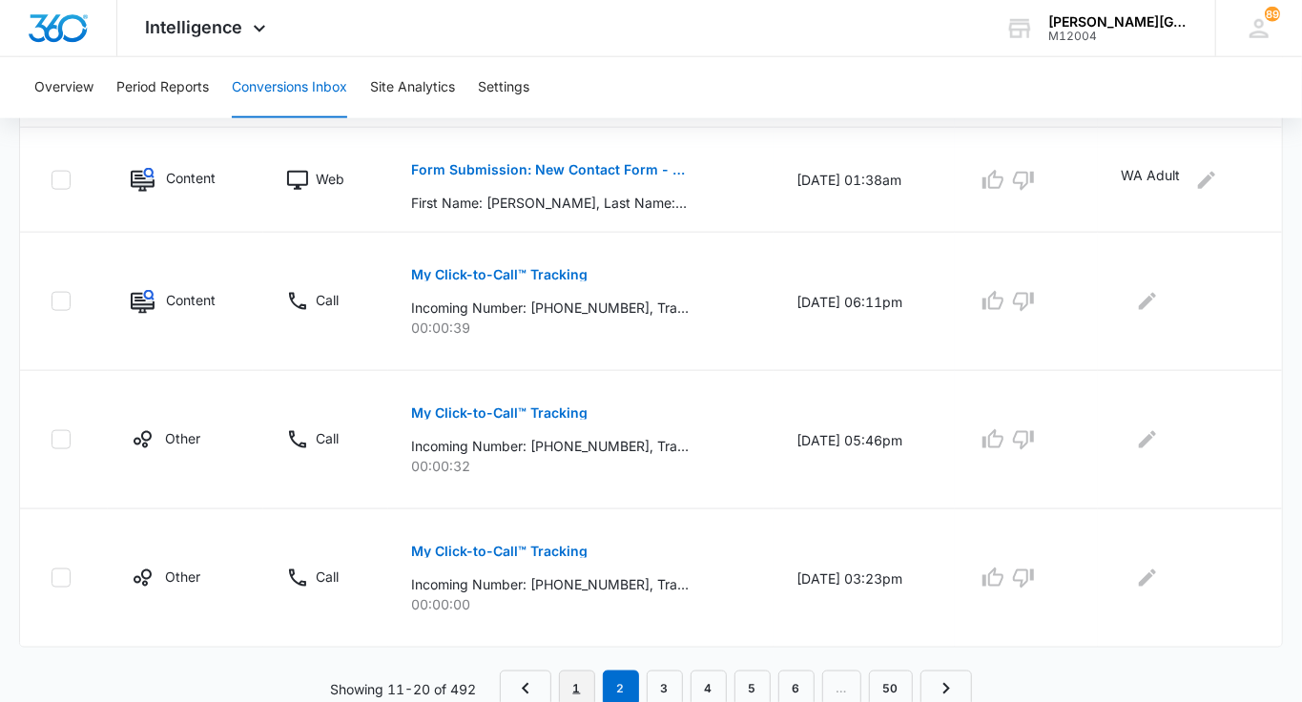
click at [582, 685] on link "1" at bounding box center [577, 688] width 36 height 36
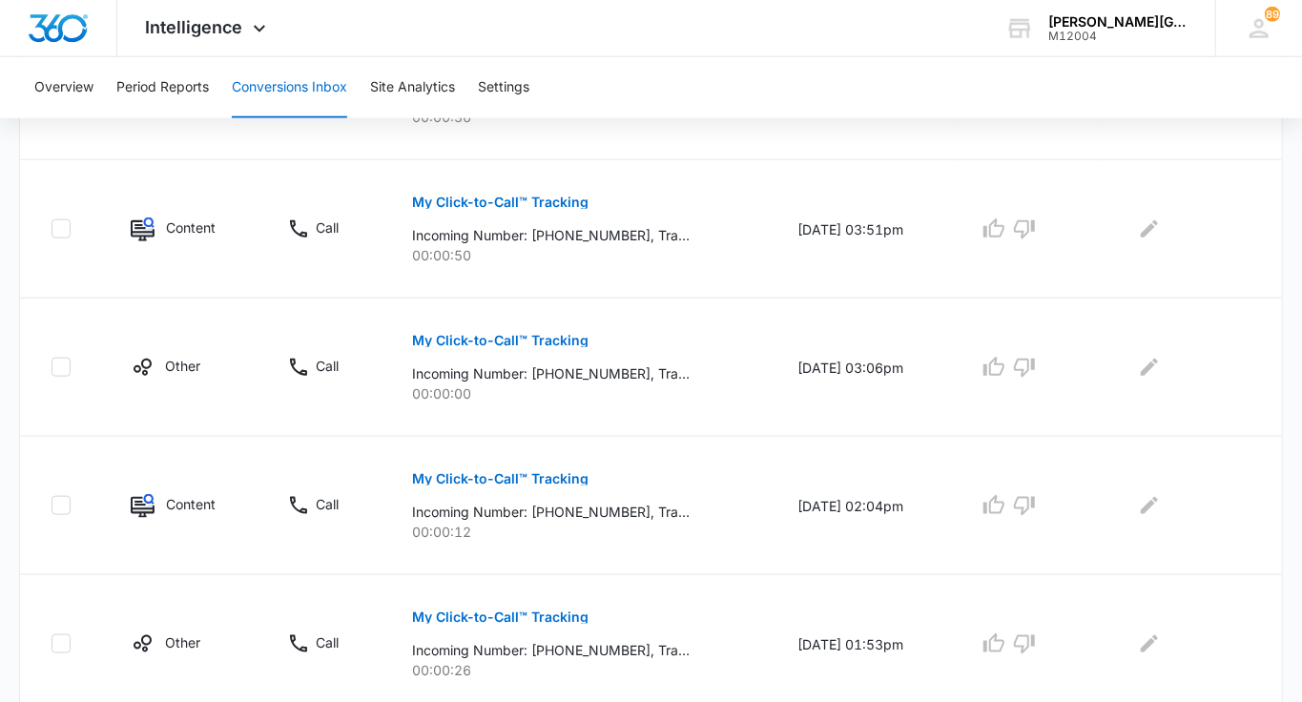
scroll to position [1336, 0]
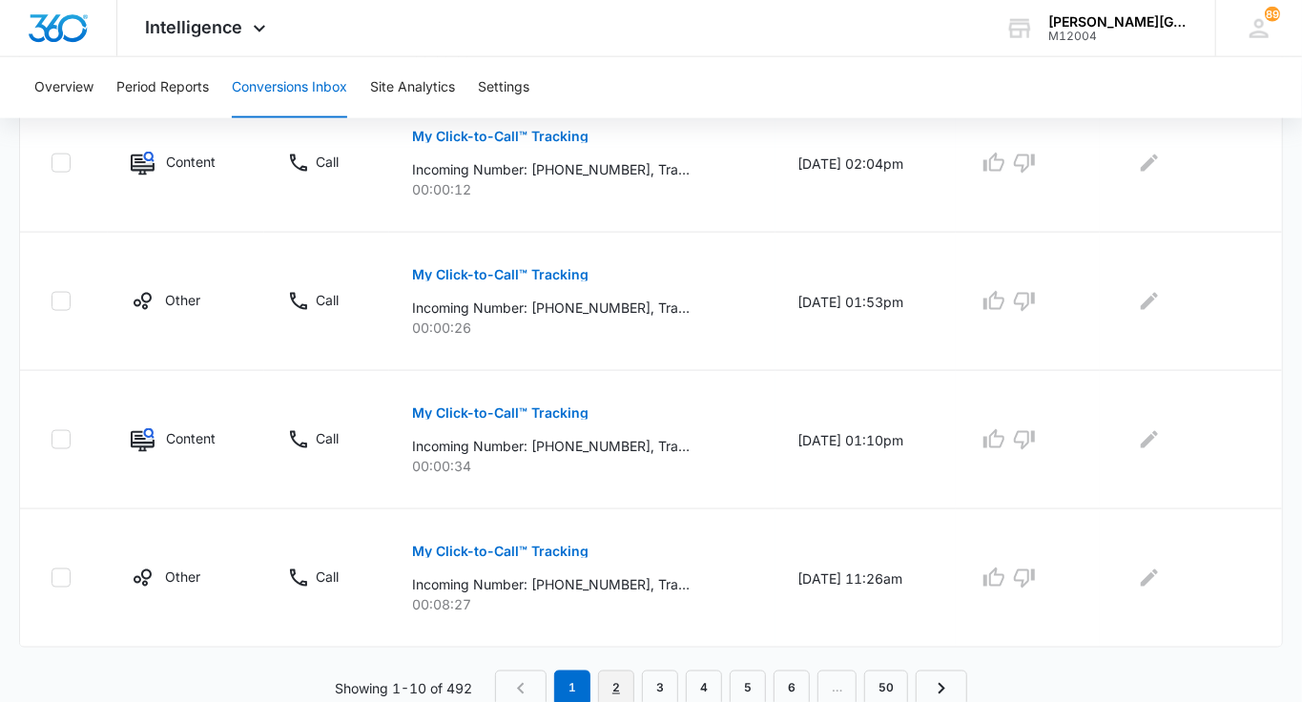
click at [612, 683] on link "2" at bounding box center [616, 688] width 36 height 36
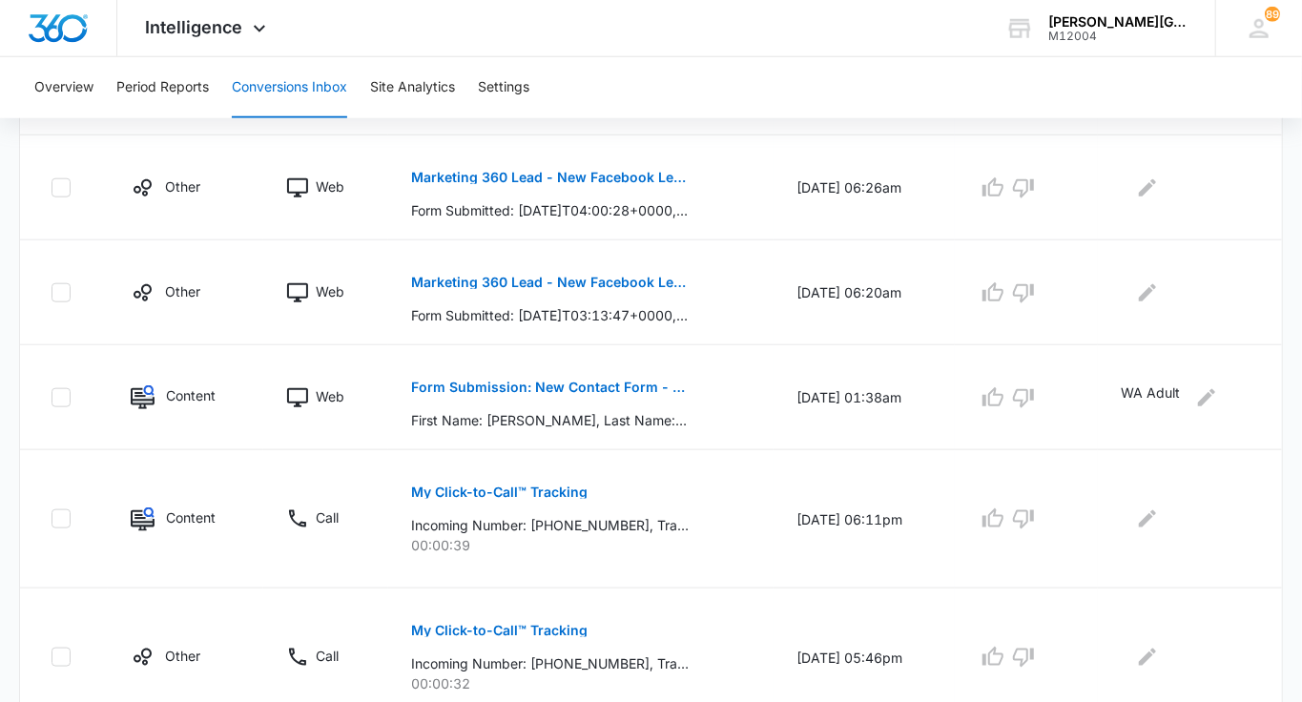
scroll to position [1203, 0]
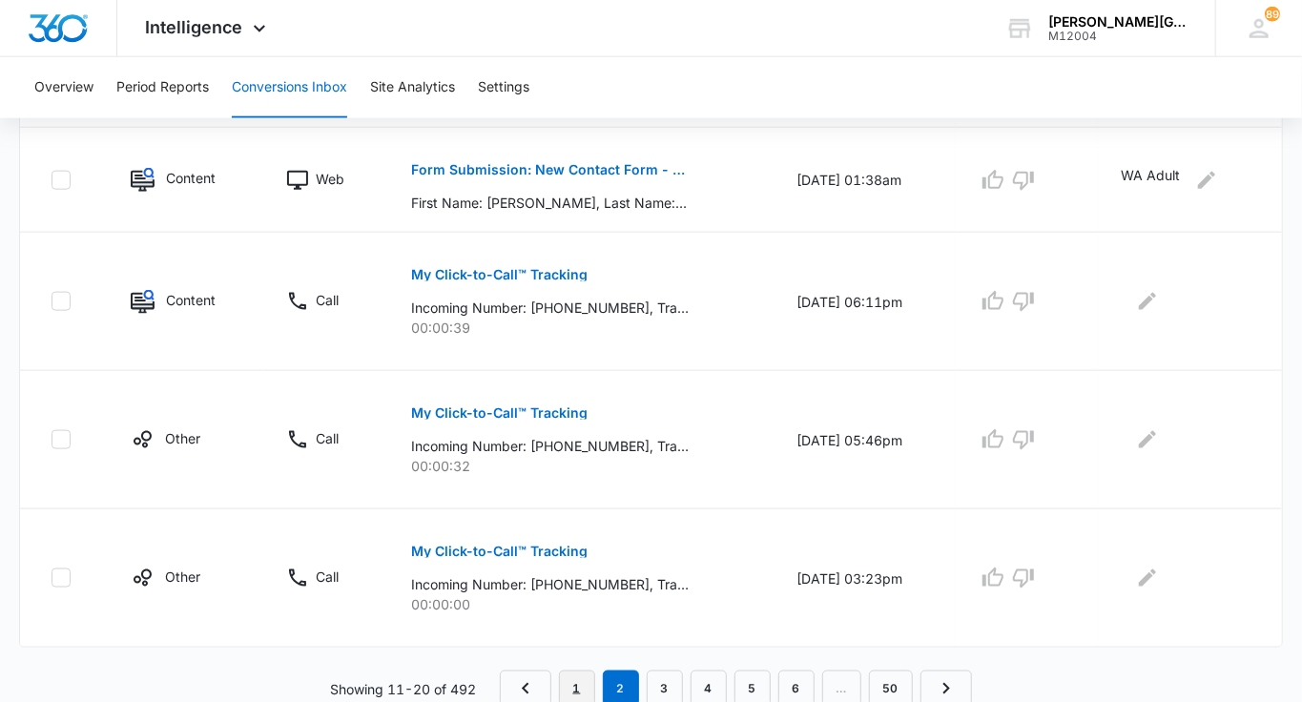
click at [577, 682] on link "1" at bounding box center [577, 688] width 36 height 36
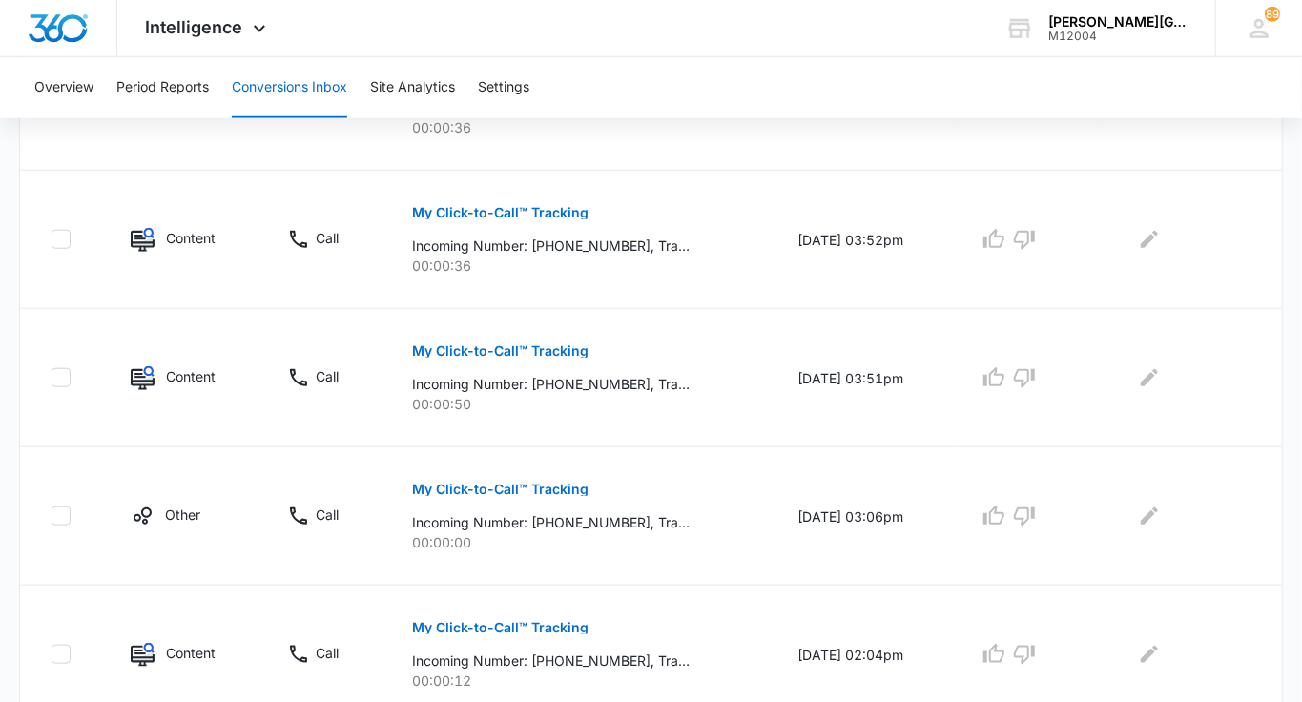
scroll to position [0, 0]
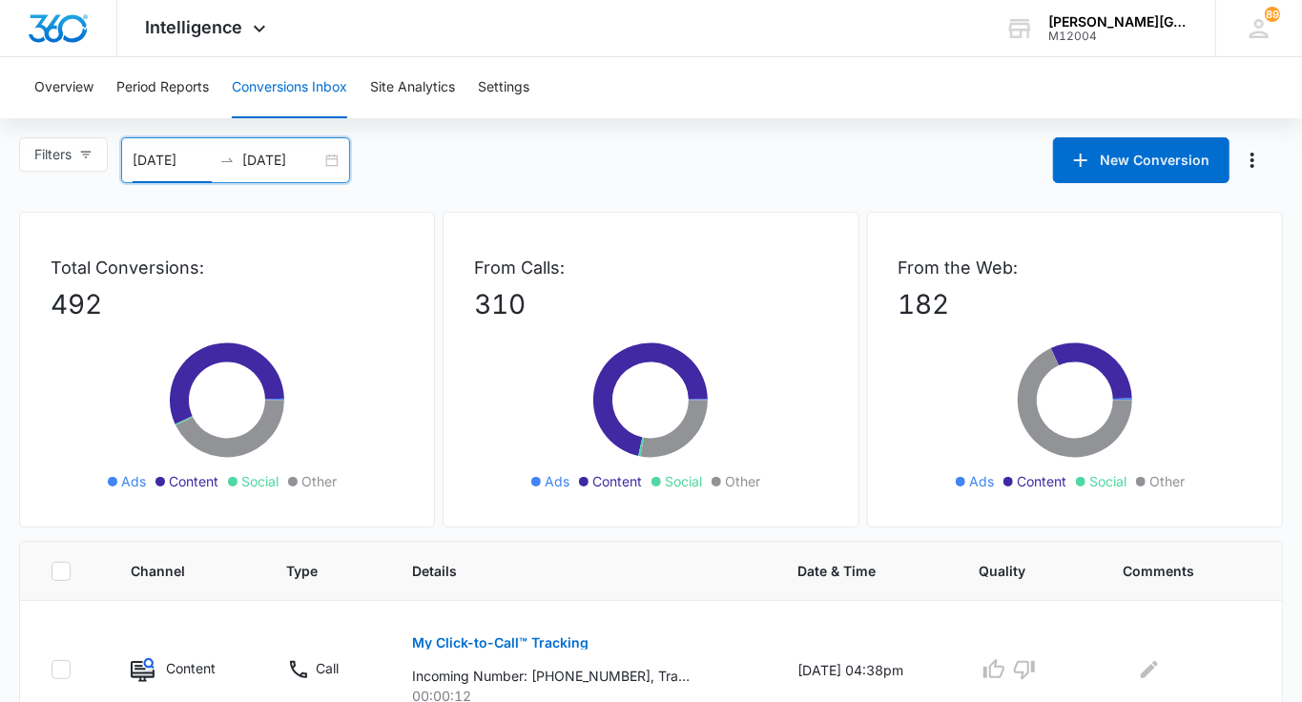
click at [324, 161] on div "[DATE] [DATE]" at bounding box center [235, 160] width 229 height 46
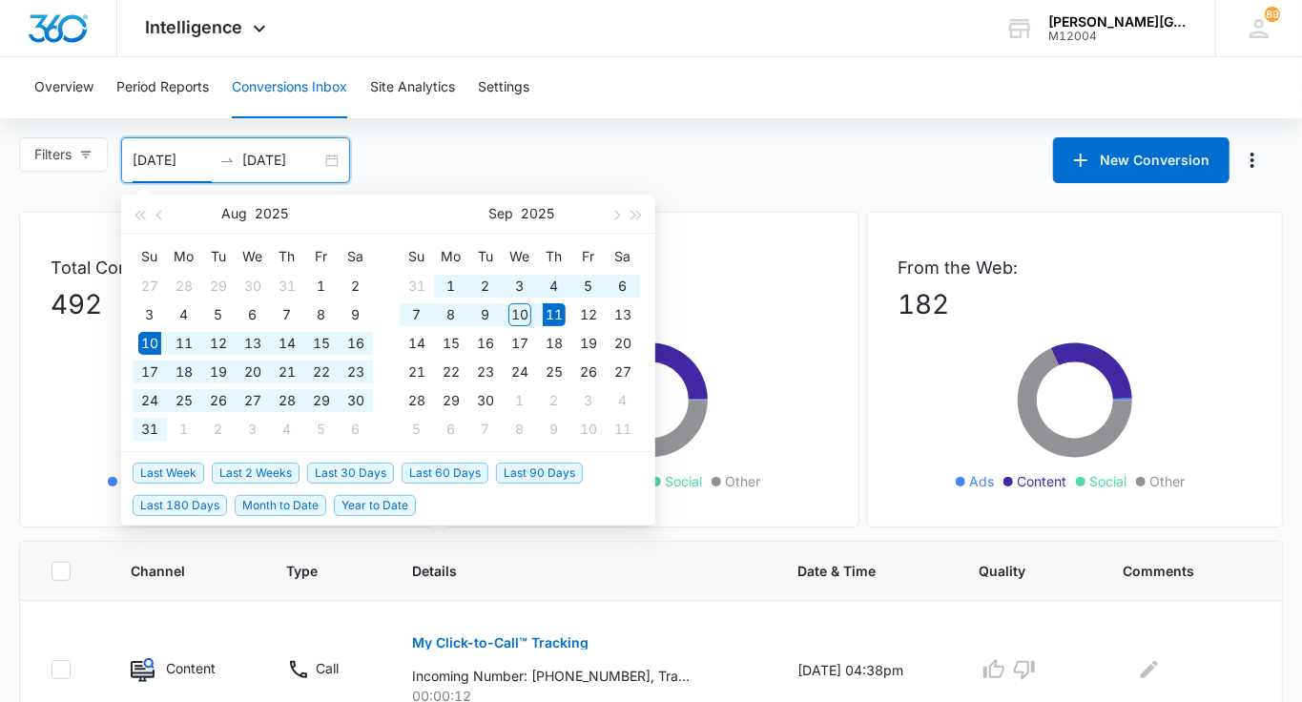
click at [296, 161] on input "[DATE]" at bounding box center [281, 160] width 79 height 21
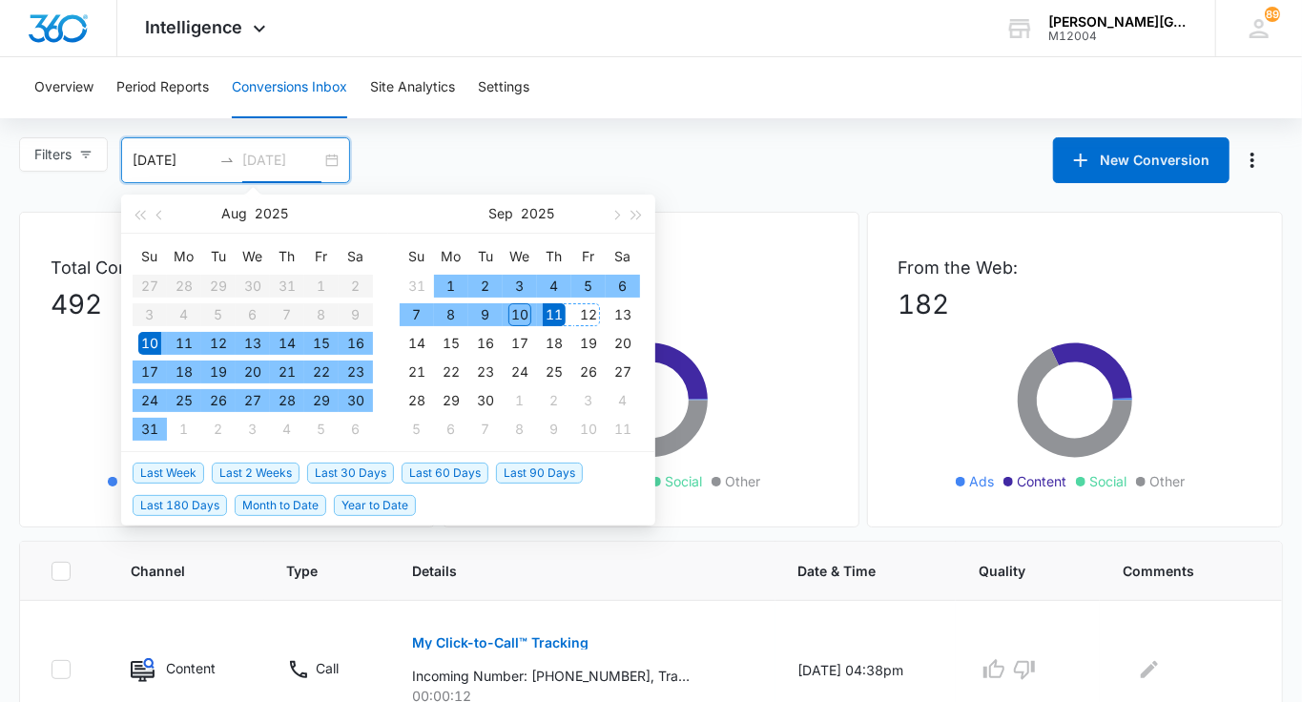
click at [587, 311] on div "12" at bounding box center [588, 314] width 23 height 23
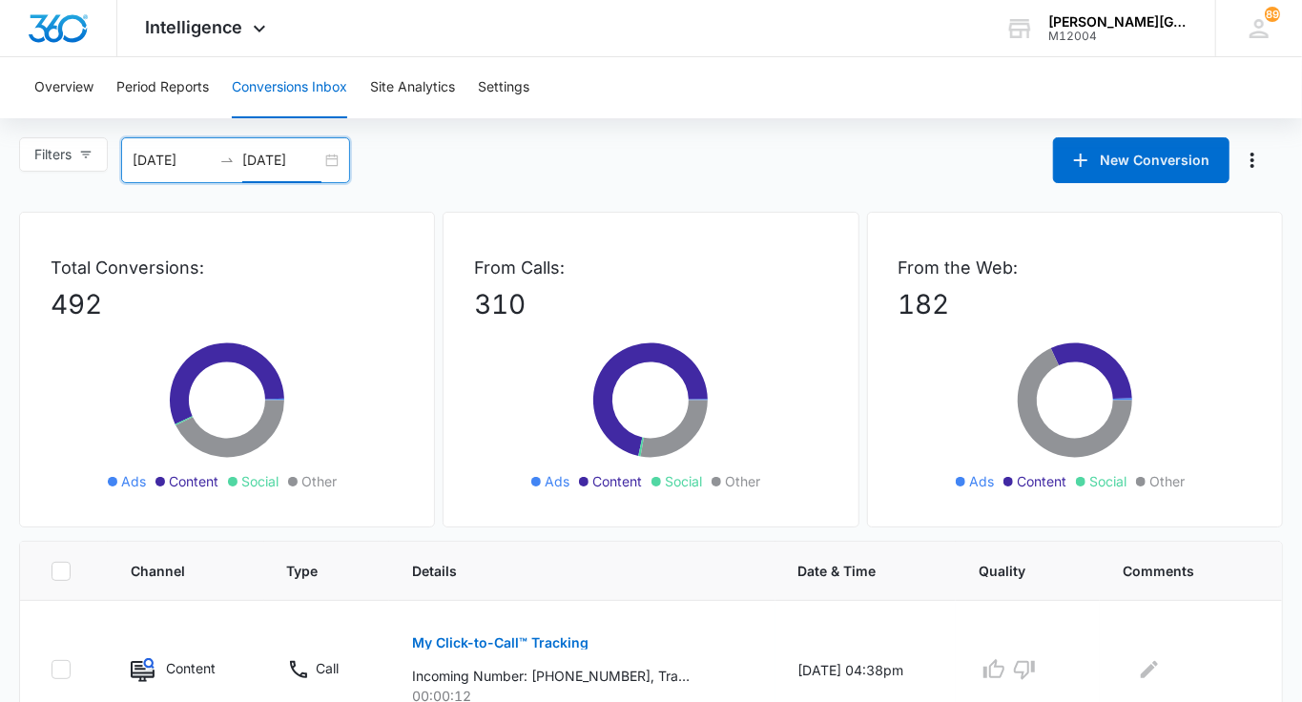
click at [296, 159] on input "[DATE]" at bounding box center [281, 160] width 79 height 21
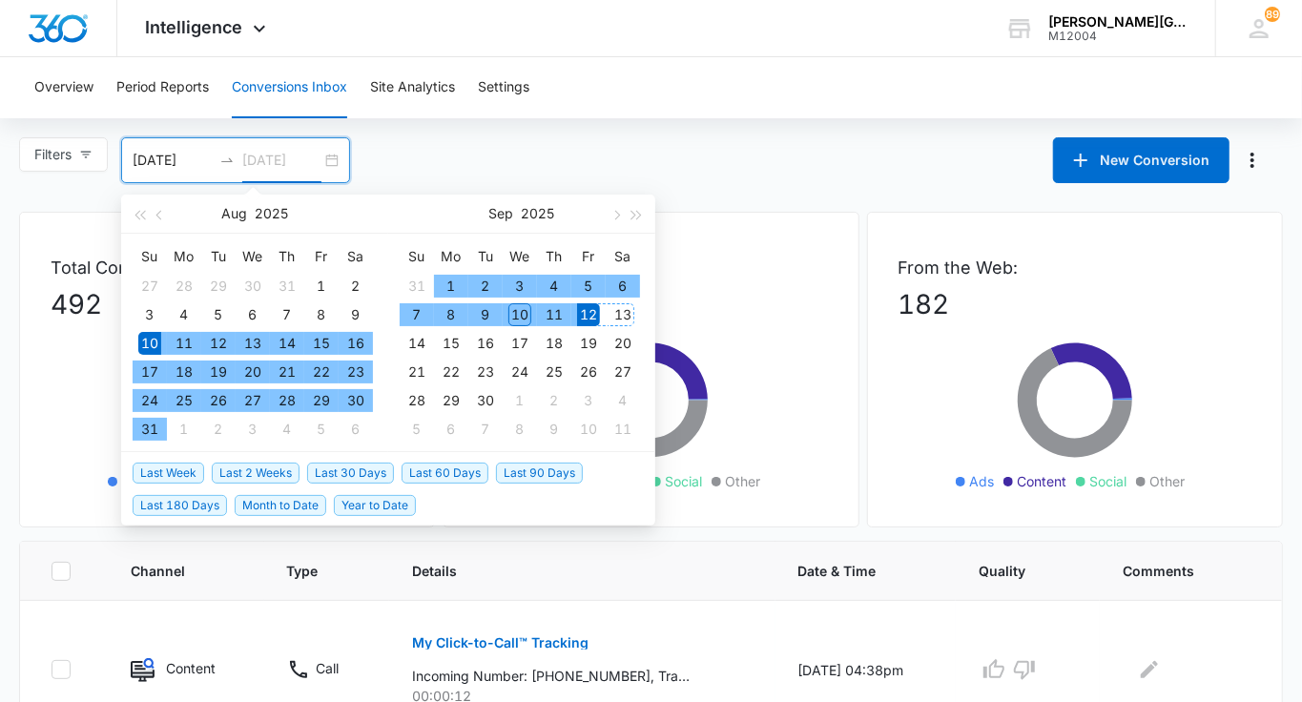
type input "[DATE]"
click at [624, 309] on div "13" at bounding box center [622, 314] width 23 height 23
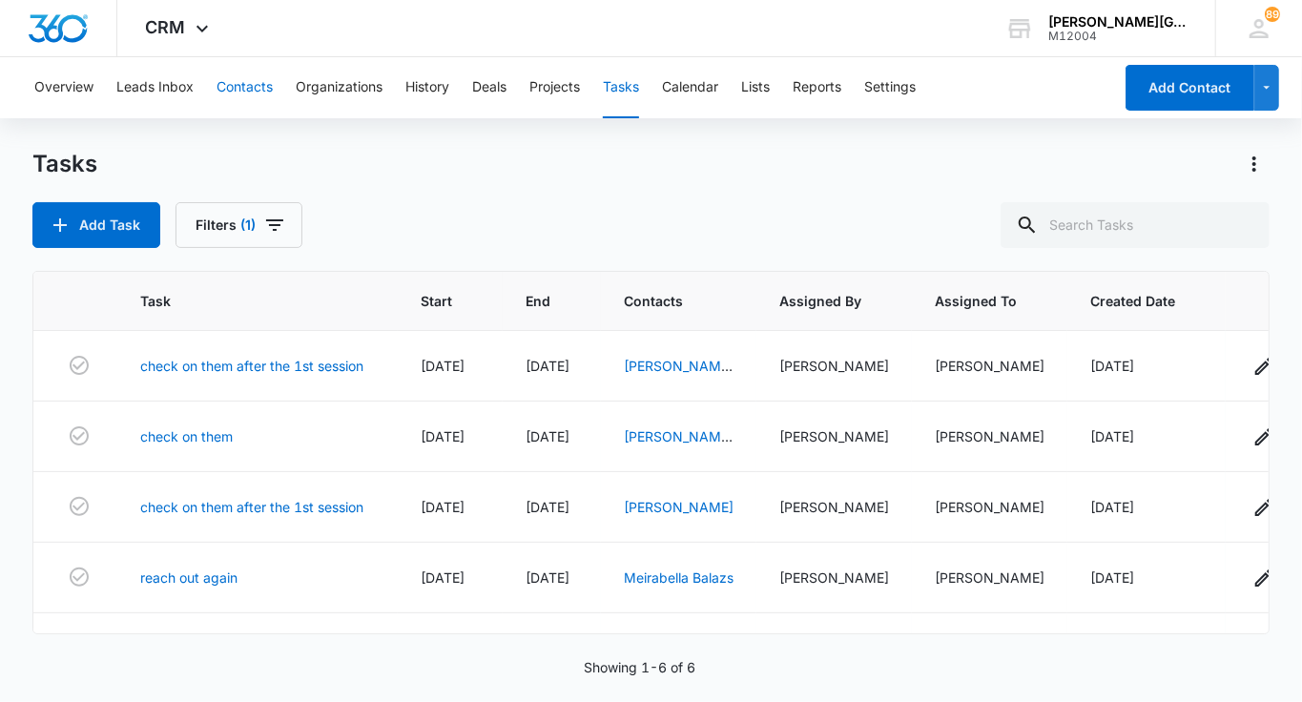
click at [217, 81] on button "Contacts" at bounding box center [244, 87] width 56 height 61
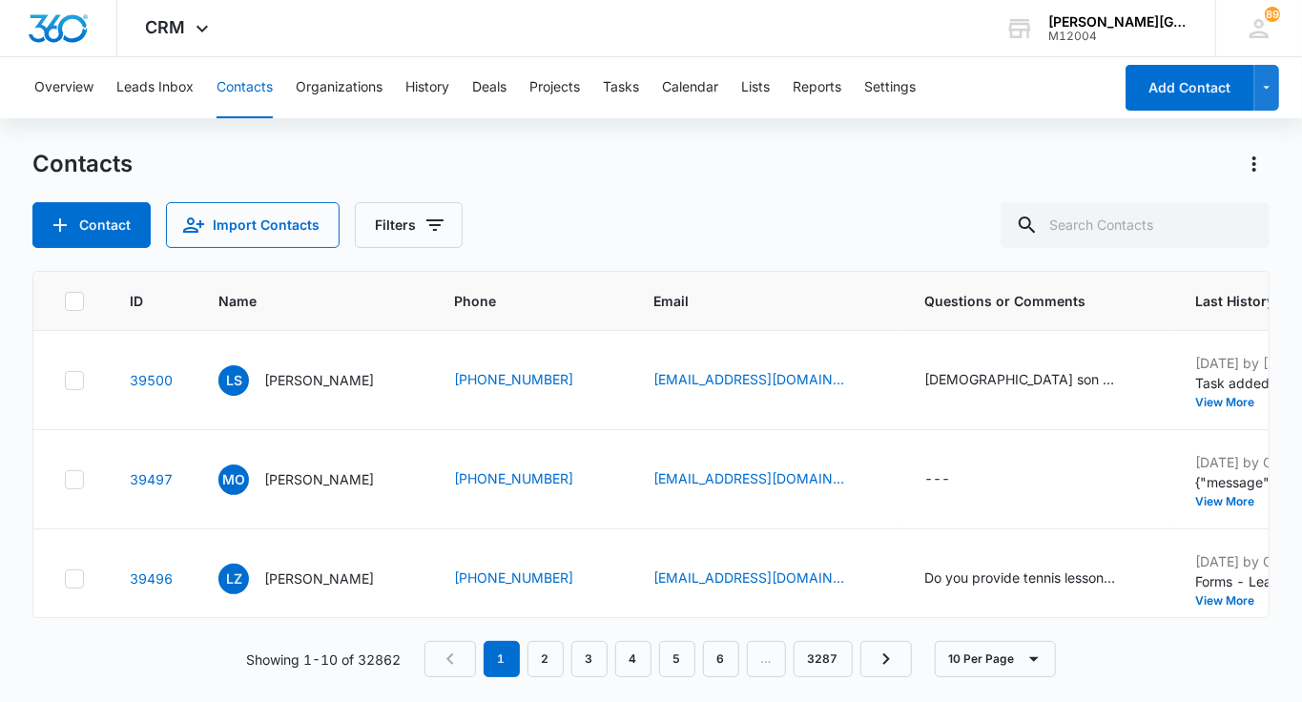
click at [243, 88] on button "Contacts" at bounding box center [244, 87] width 56 height 61
click at [235, 69] on button "Contacts" at bounding box center [244, 87] width 56 height 61
click at [1120, 220] on input "text" at bounding box center [1134, 225] width 269 height 46
paste input "Namrita.ccsf@gmail.com"
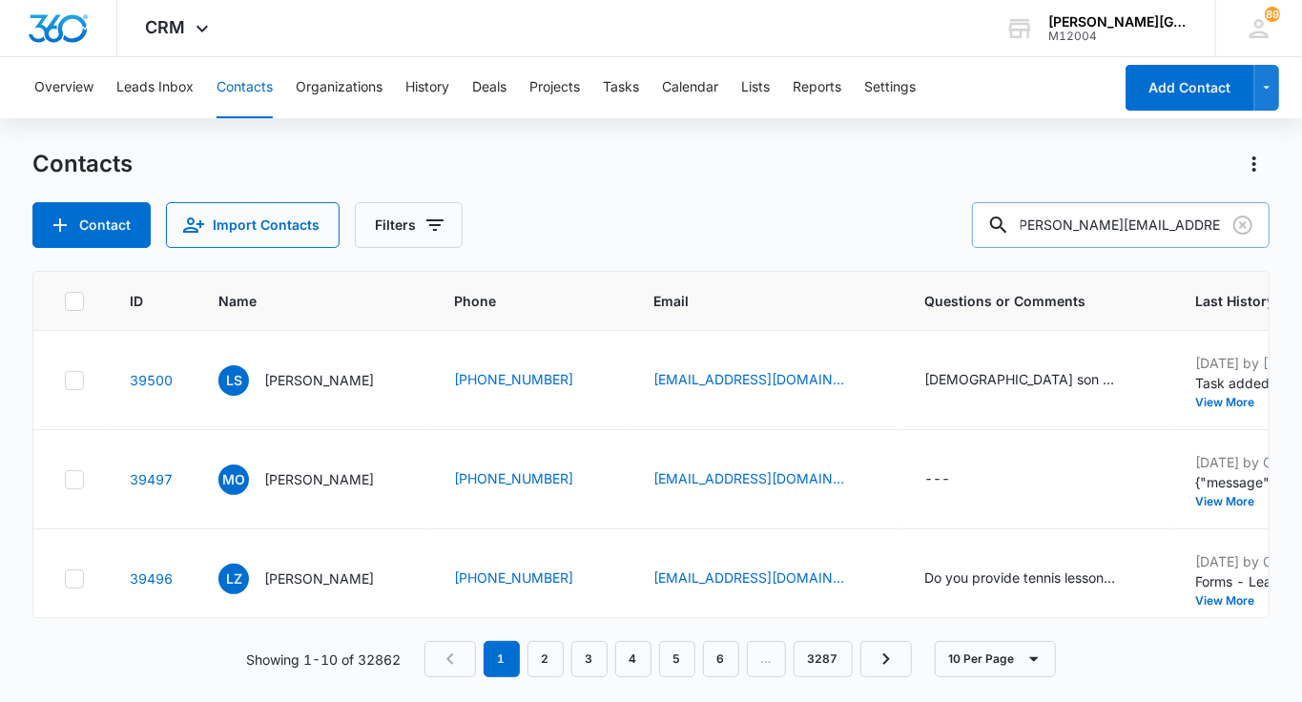
type input "Namrita.ccsf@gmail.com"
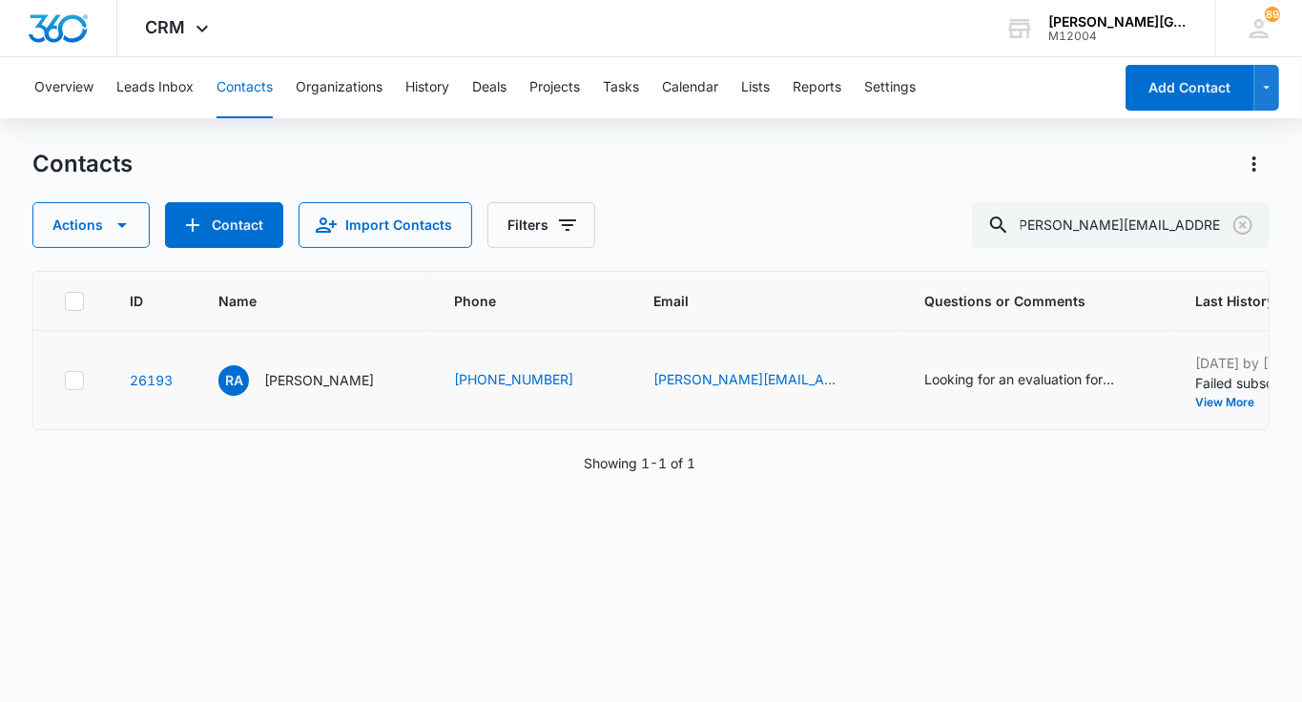
scroll to position [0, 0]
click at [264, 387] on p "Rini Ann" at bounding box center [319, 380] width 110 height 20
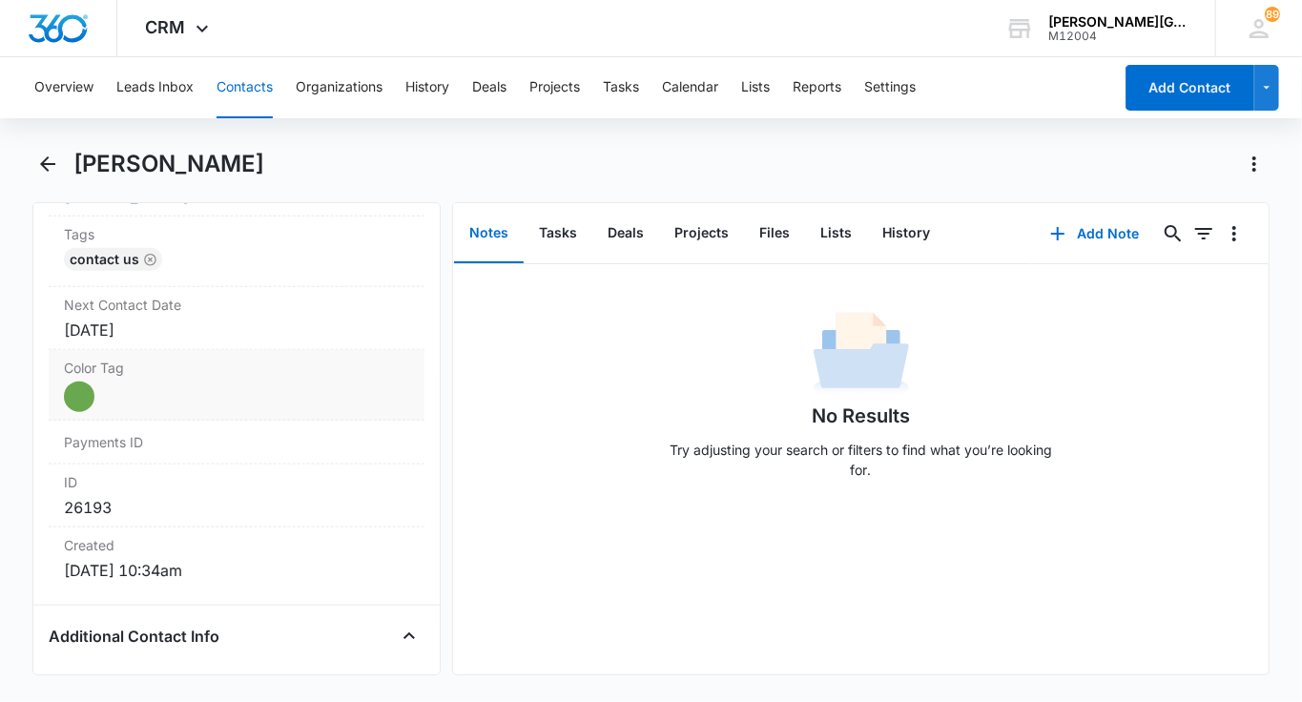
scroll to position [824, 0]
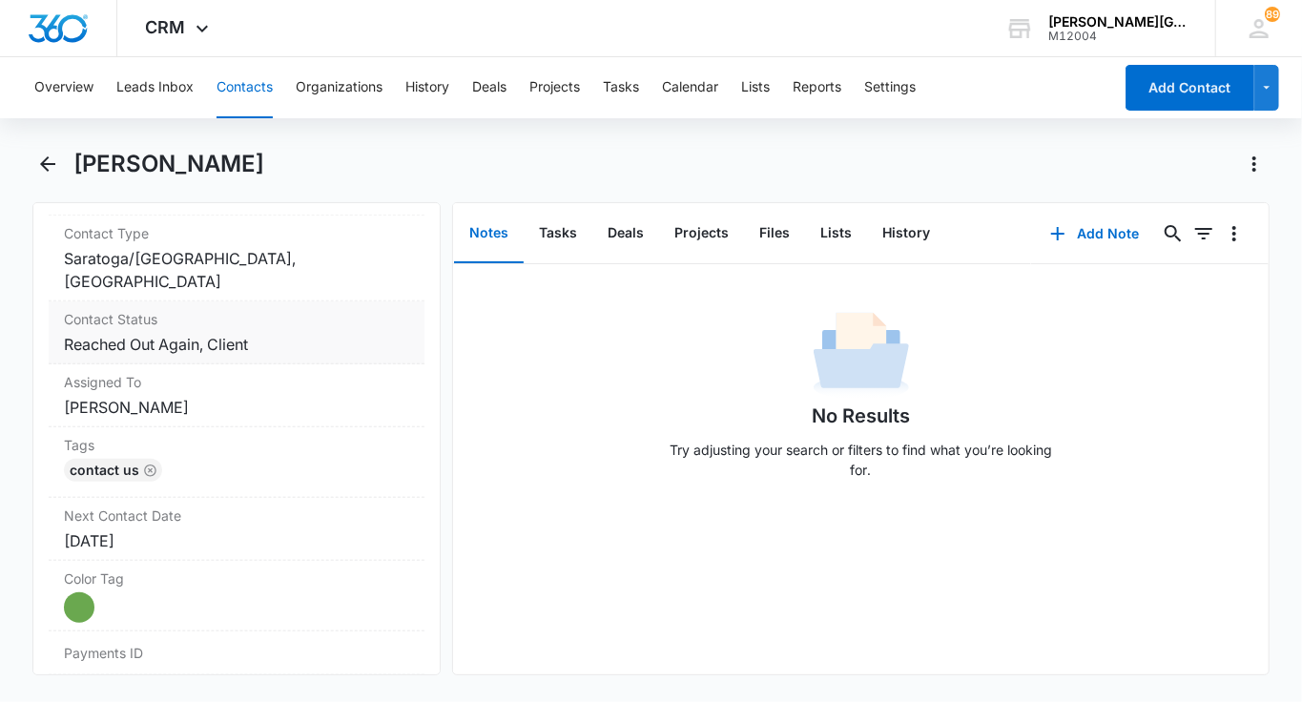
click at [224, 350] on dd "Cancel Save Changes Reached Out Again, Client" at bounding box center [236, 344] width 345 height 23
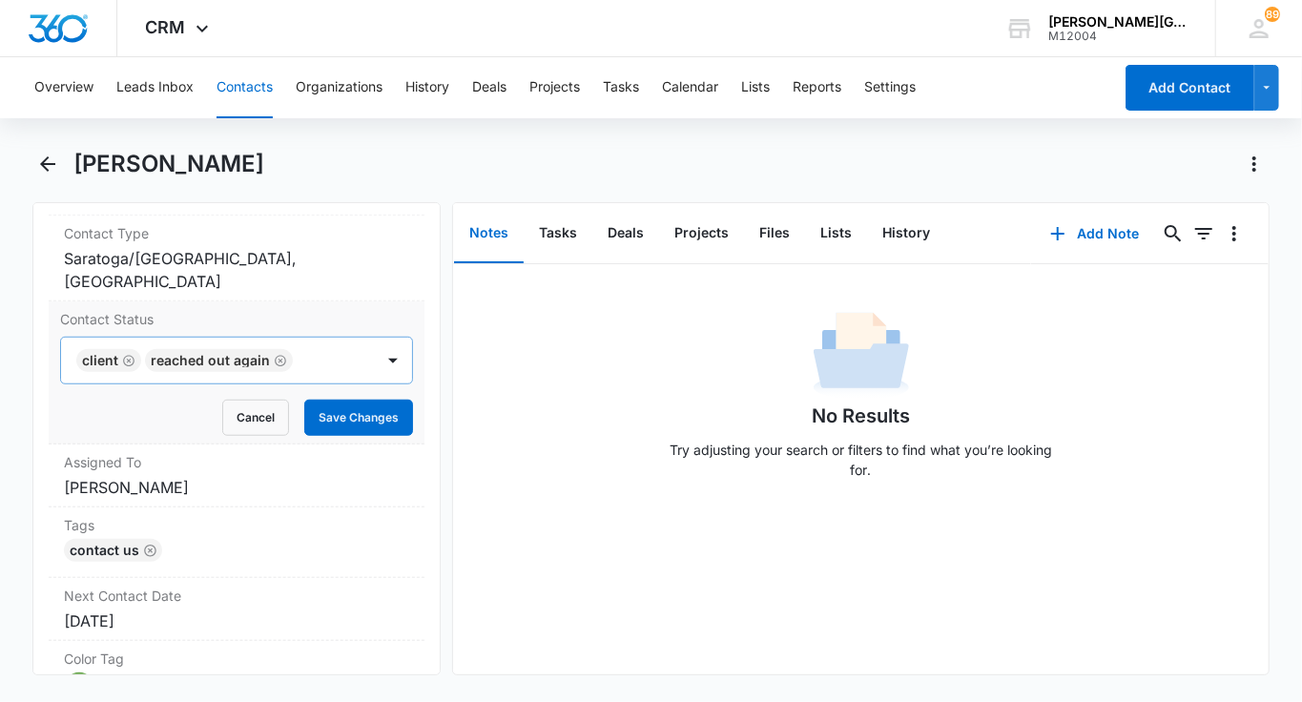
click at [122, 356] on icon "Remove Client" at bounding box center [128, 361] width 13 height 14
click at [206, 360] on icon "Remove Reached Out Again" at bounding box center [211, 360] width 11 height 11
click at [177, 364] on div at bounding box center [213, 360] width 271 height 27
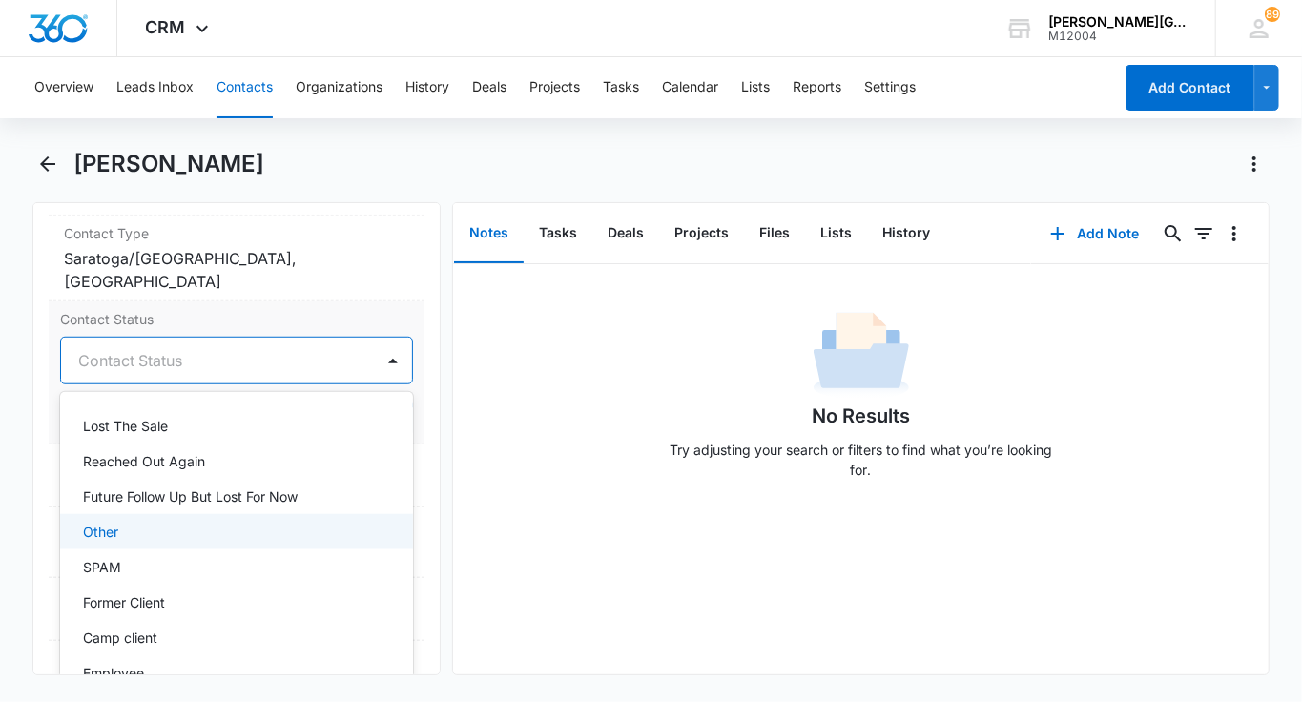
scroll to position [258, 0]
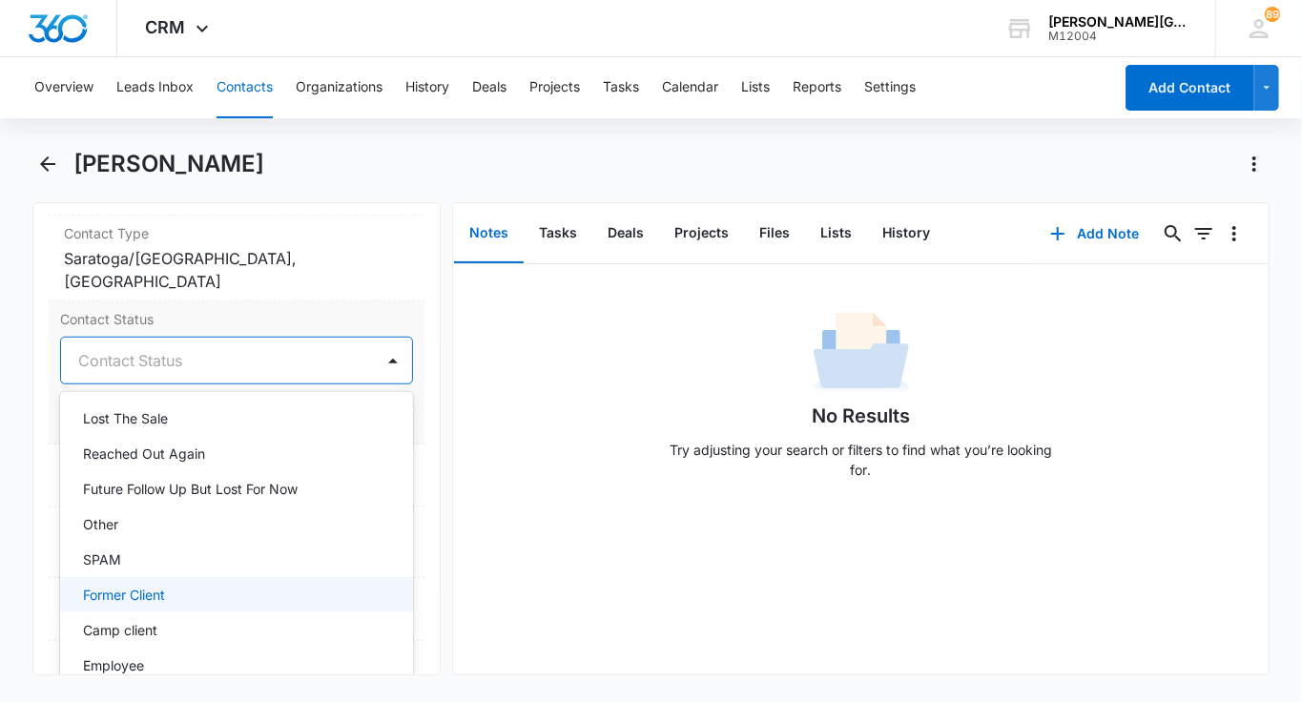
click at [125, 598] on p "Former Client" at bounding box center [124, 595] width 82 height 20
click at [323, 351] on div at bounding box center [273, 360] width 154 height 27
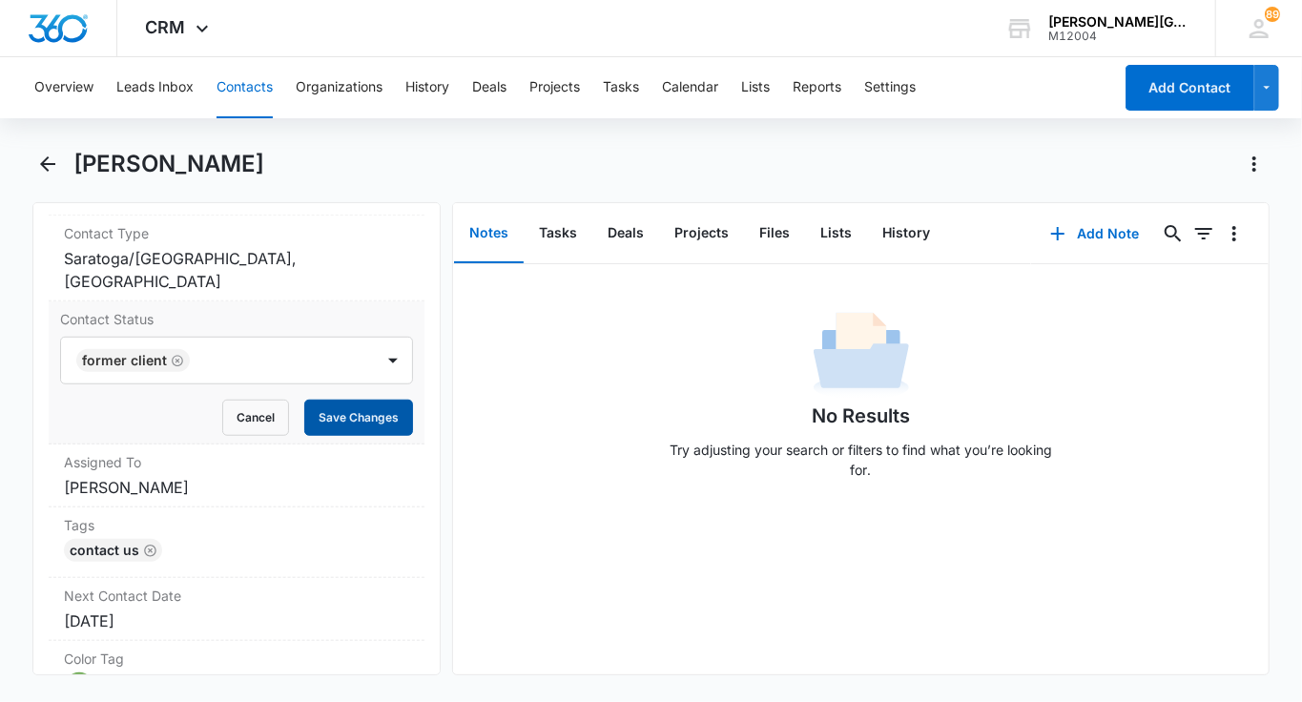
click at [356, 400] on button "Save Changes" at bounding box center [358, 418] width 109 height 36
click at [913, 231] on button "History" at bounding box center [906, 233] width 78 height 59
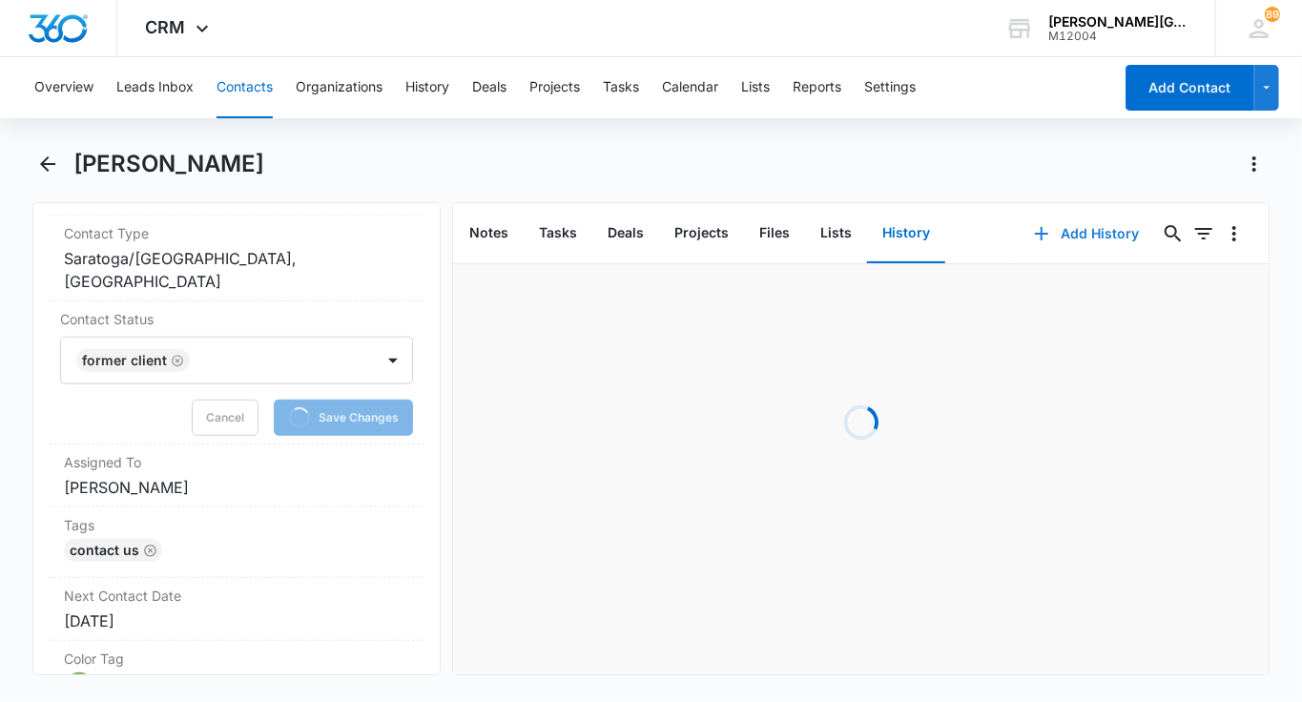
click at [1030, 222] on button "Add History" at bounding box center [1086, 234] width 143 height 46
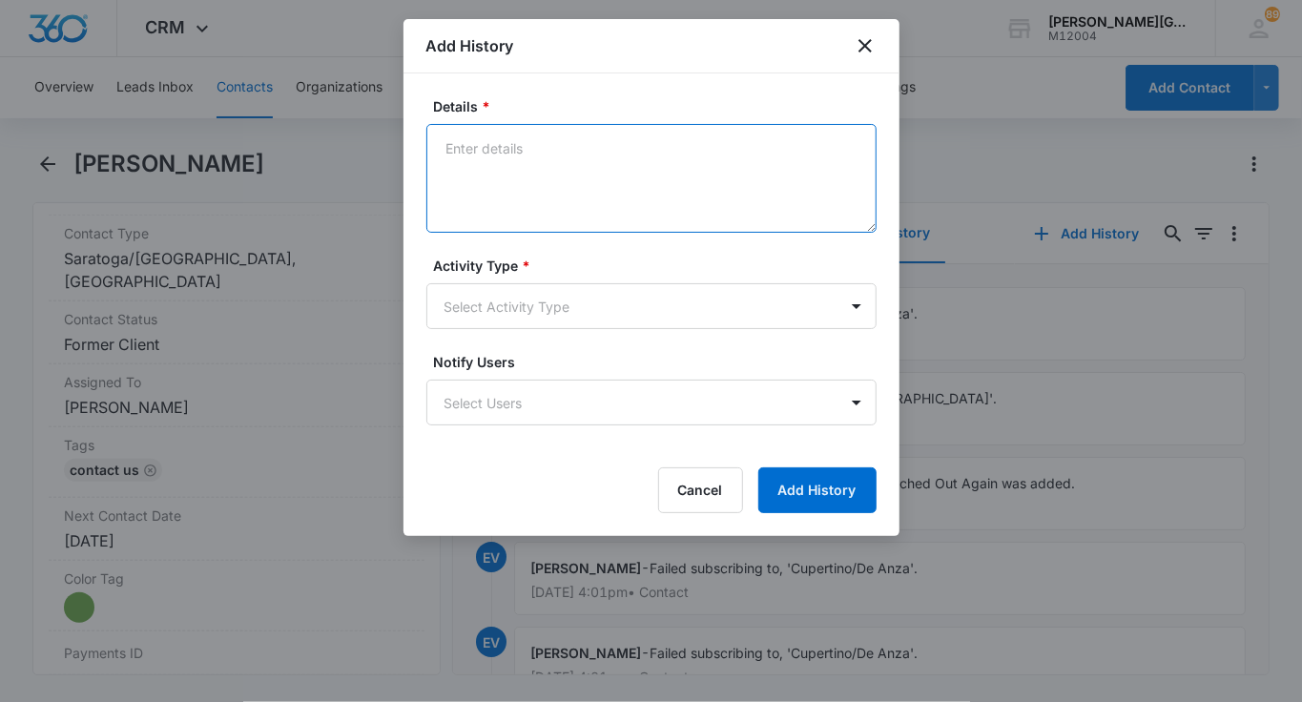
click at [563, 134] on textarea "Details *" at bounding box center [651, 178] width 450 height 109
paste textarea "She called to express her gratitude for our tennis training program and our coa…"
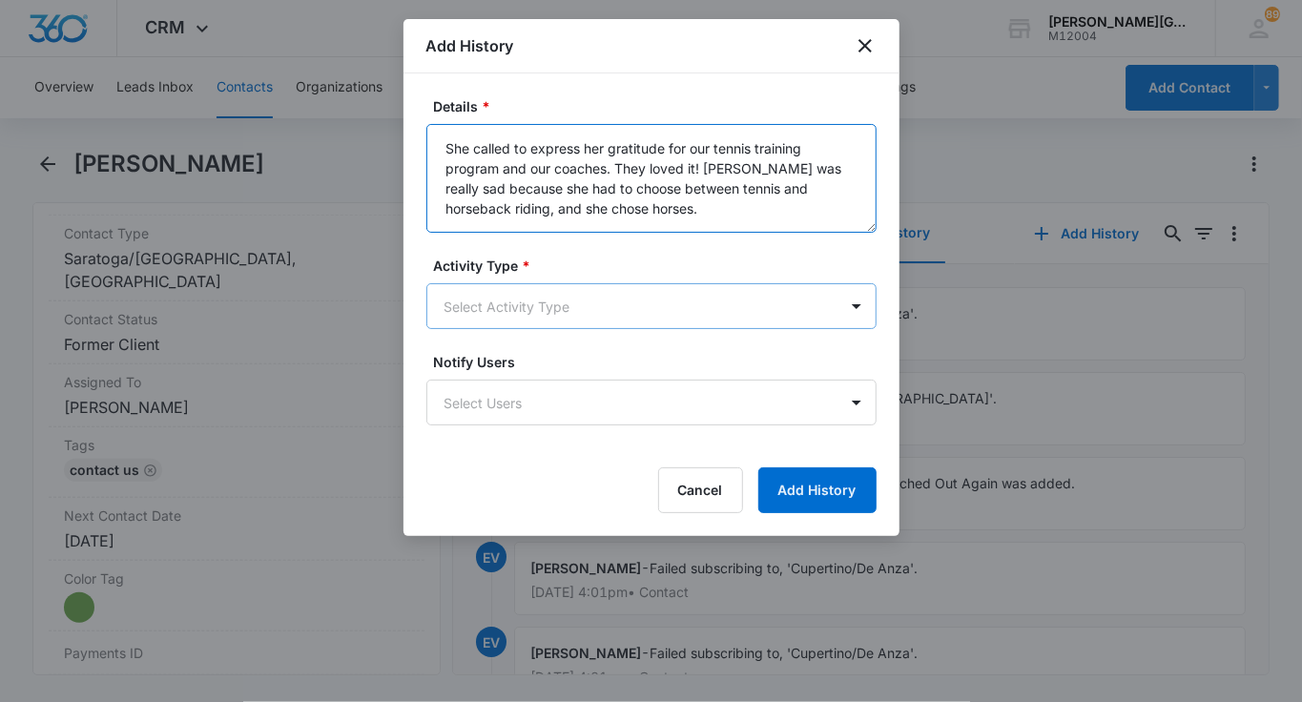
type textarea "She called to express her gratitude for our tennis training program and our coa…"
click at [561, 308] on body "CRM Apps Reputation Websites Forms CRM Email Social Shop Payments POS Content A…" at bounding box center [651, 351] width 1302 height 702
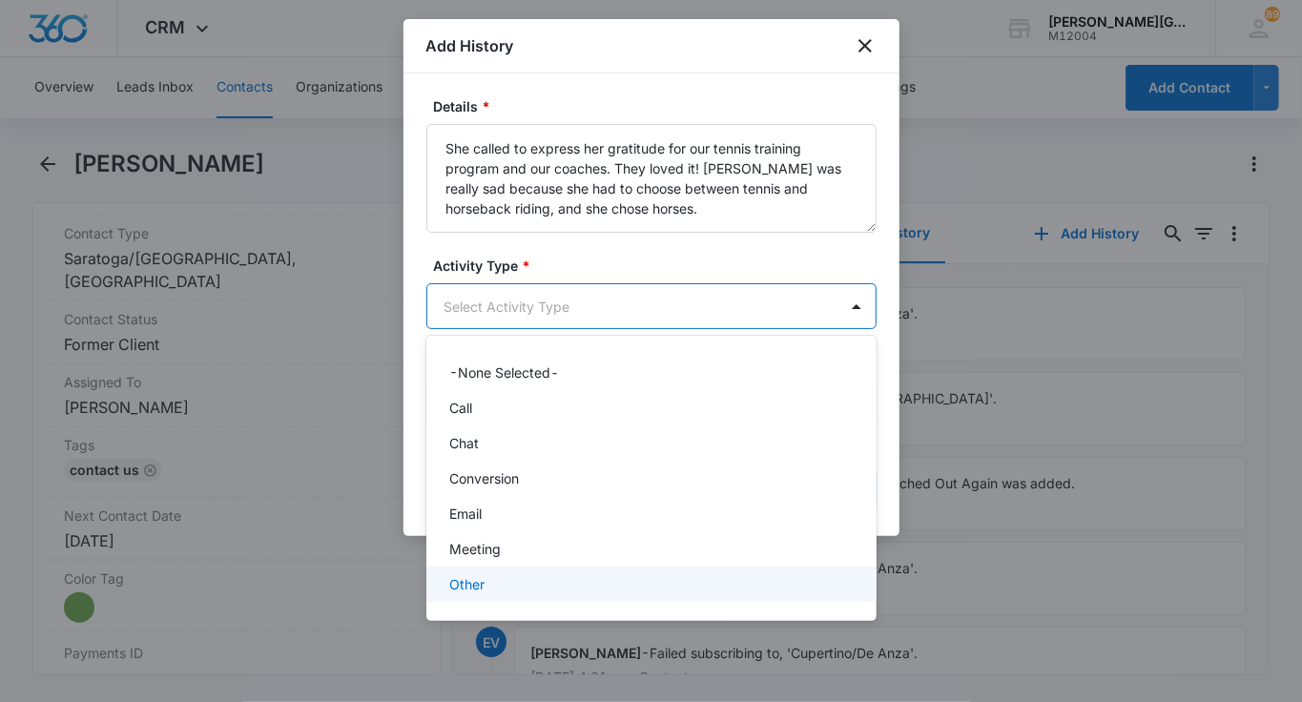
click at [543, 571] on div "Other" at bounding box center [651, 584] width 450 height 35
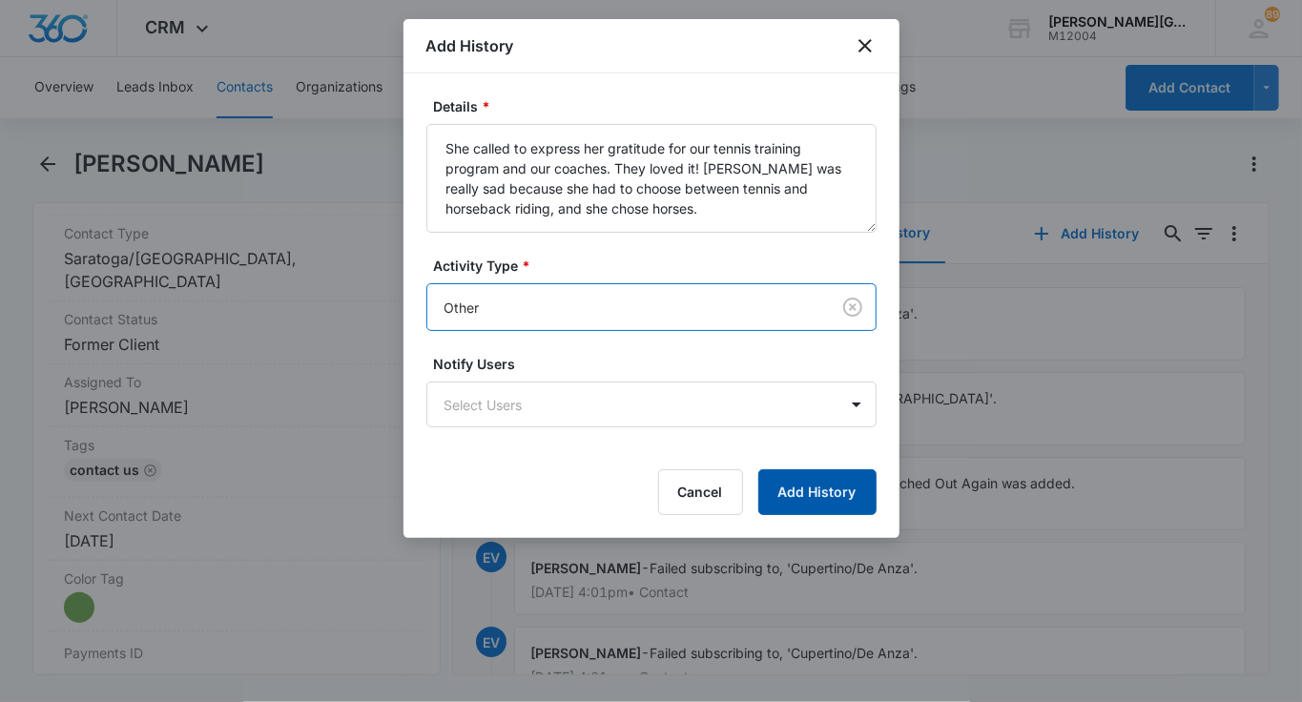
click at [827, 495] on button "Add History" at bounding box center [817, 492] width 118 height 46
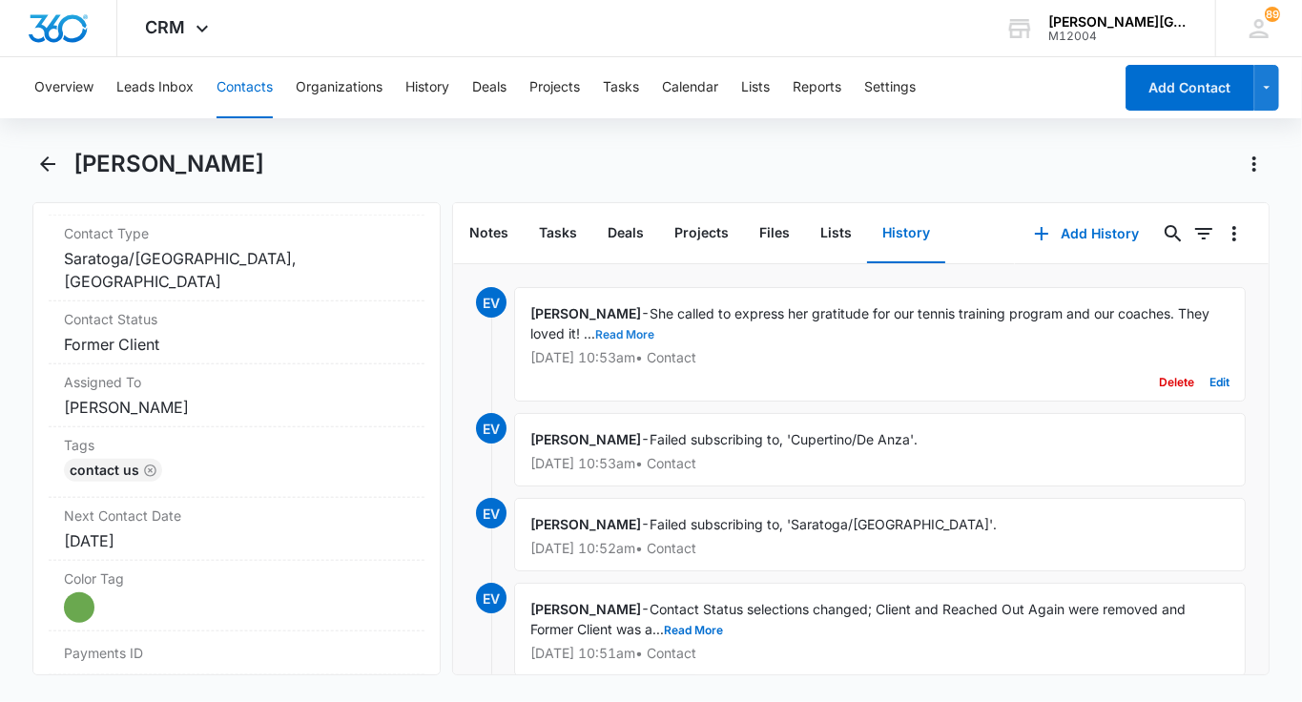
click at [635, 330] on button "Read More" at bounding box center [624, 334] width 59 height 11
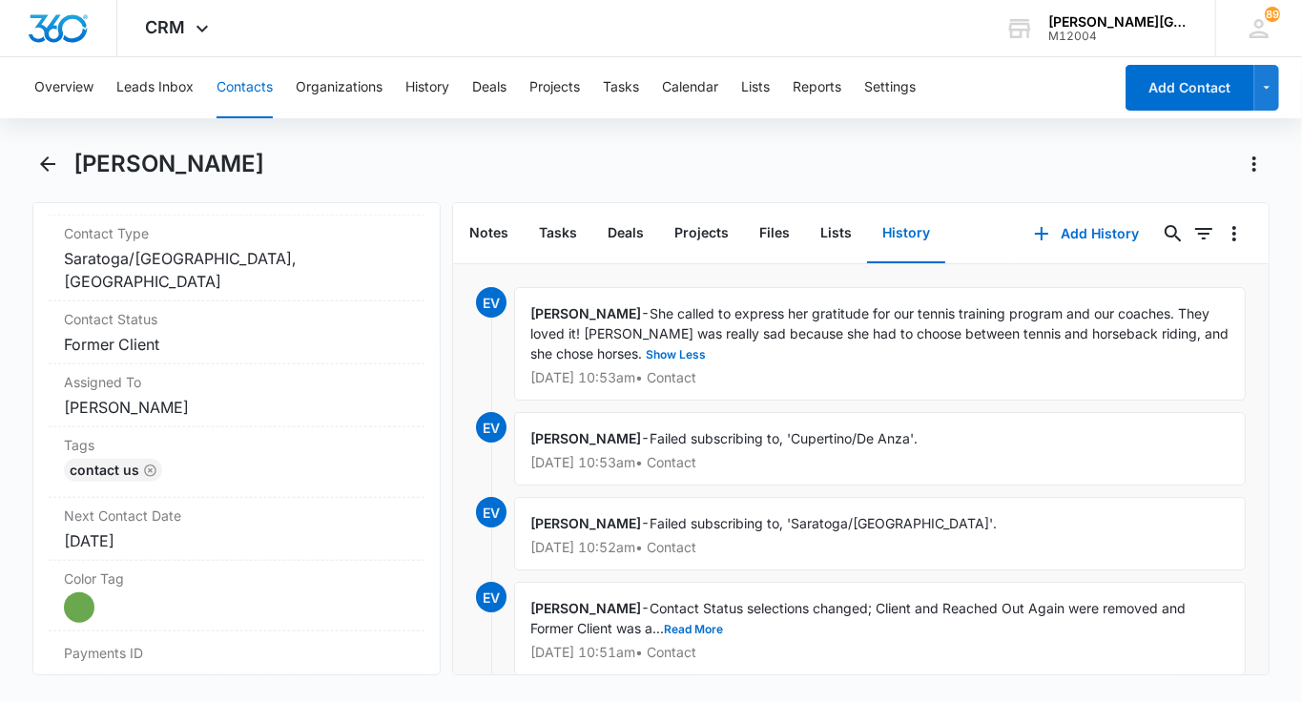
click at [248, 87] on button "Contacts" at bounding box center [244, 87] width 56 height 61
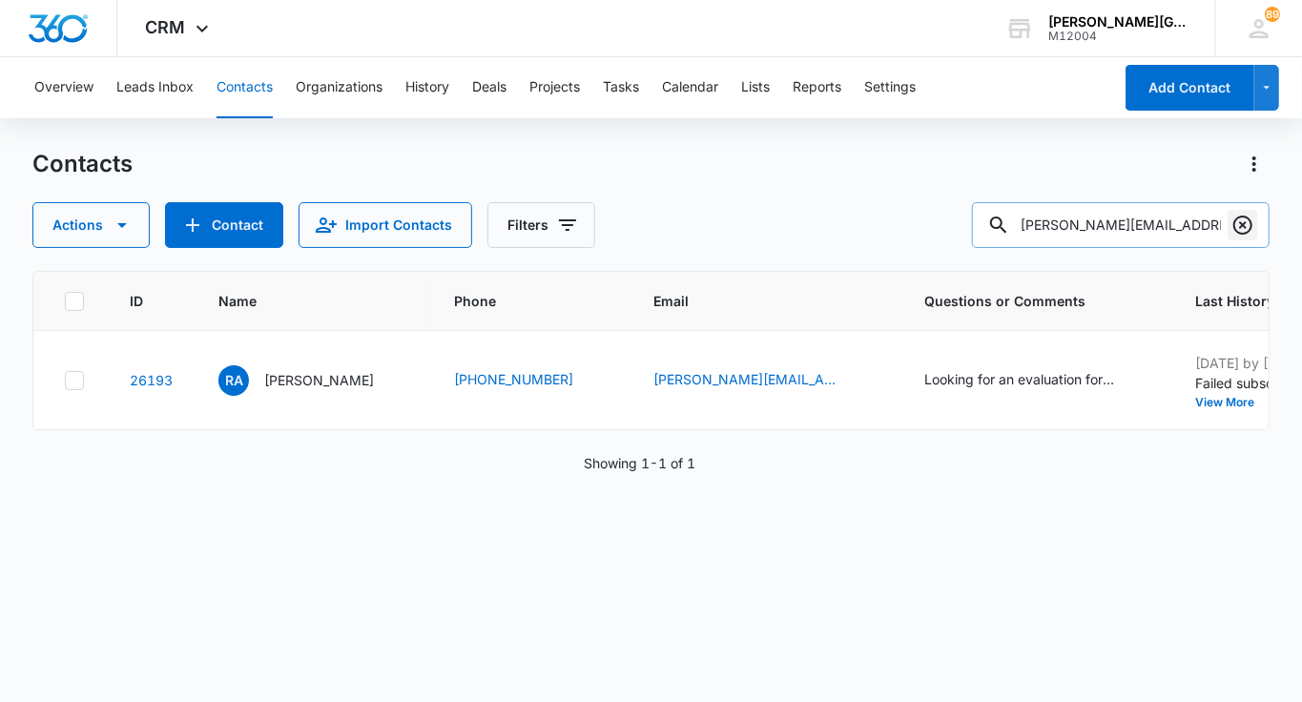
click at [1243, 215] on icon "Clear" at bounding box center [1242, 225] width 23 height 23
